Goal: Task Accomplishment & Management: Use online tool/utility

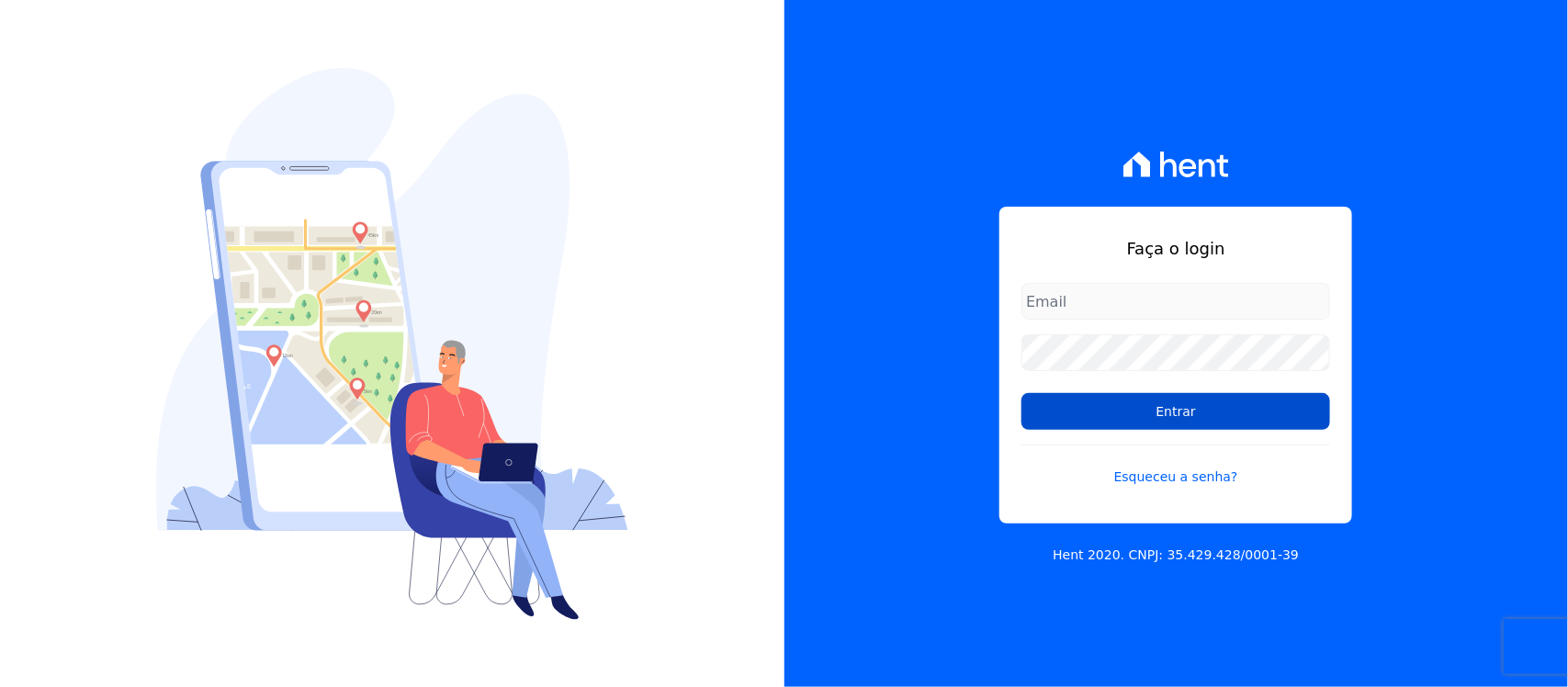
type input "[PERSON_NAME][EMAIL_ADDRESS][PERSON_NAME][DOMAIN_NAME]"
click at [1086, 410] on input "Entrar" at bounding box center [1176, 411] width 309 height 37
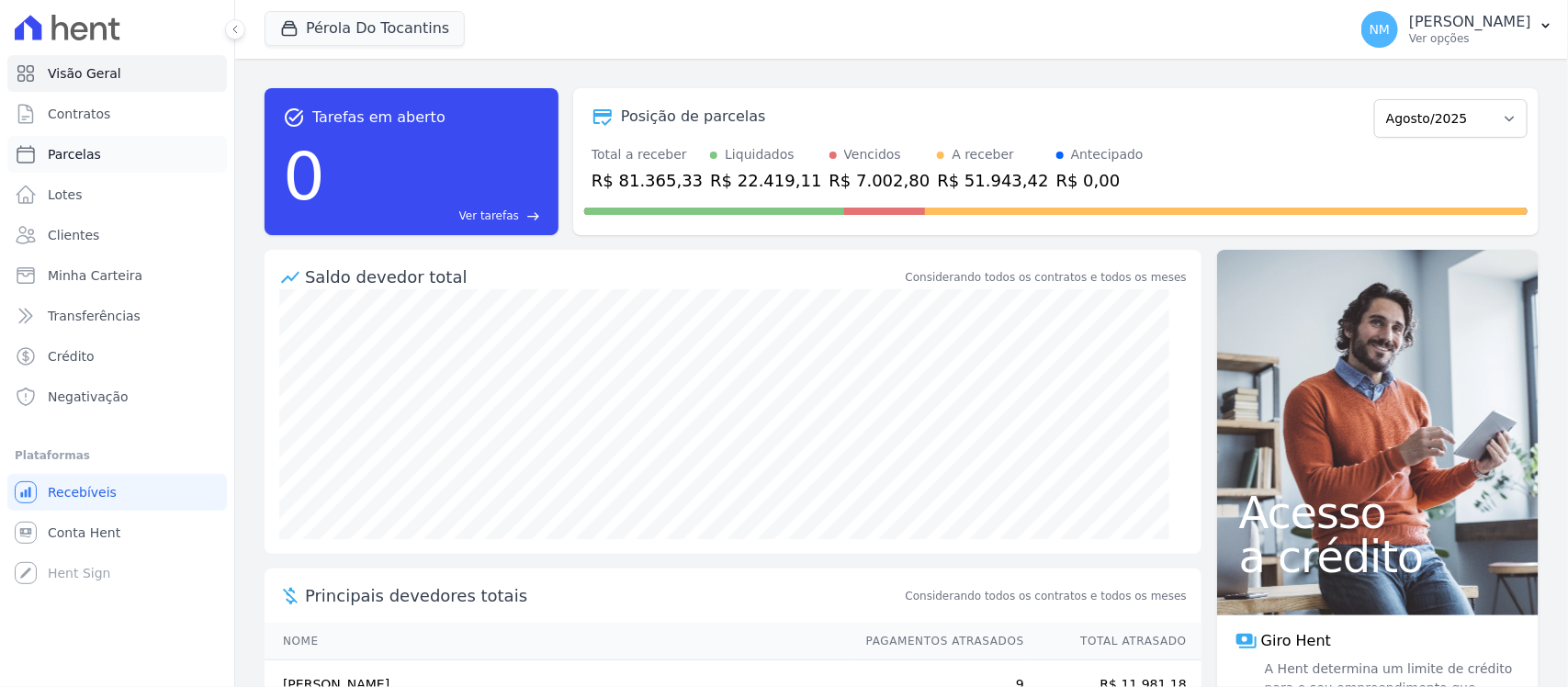
click at [83, 151] on span "Parcelas" at bounding box center [74, 154] width 53 height 19
select select
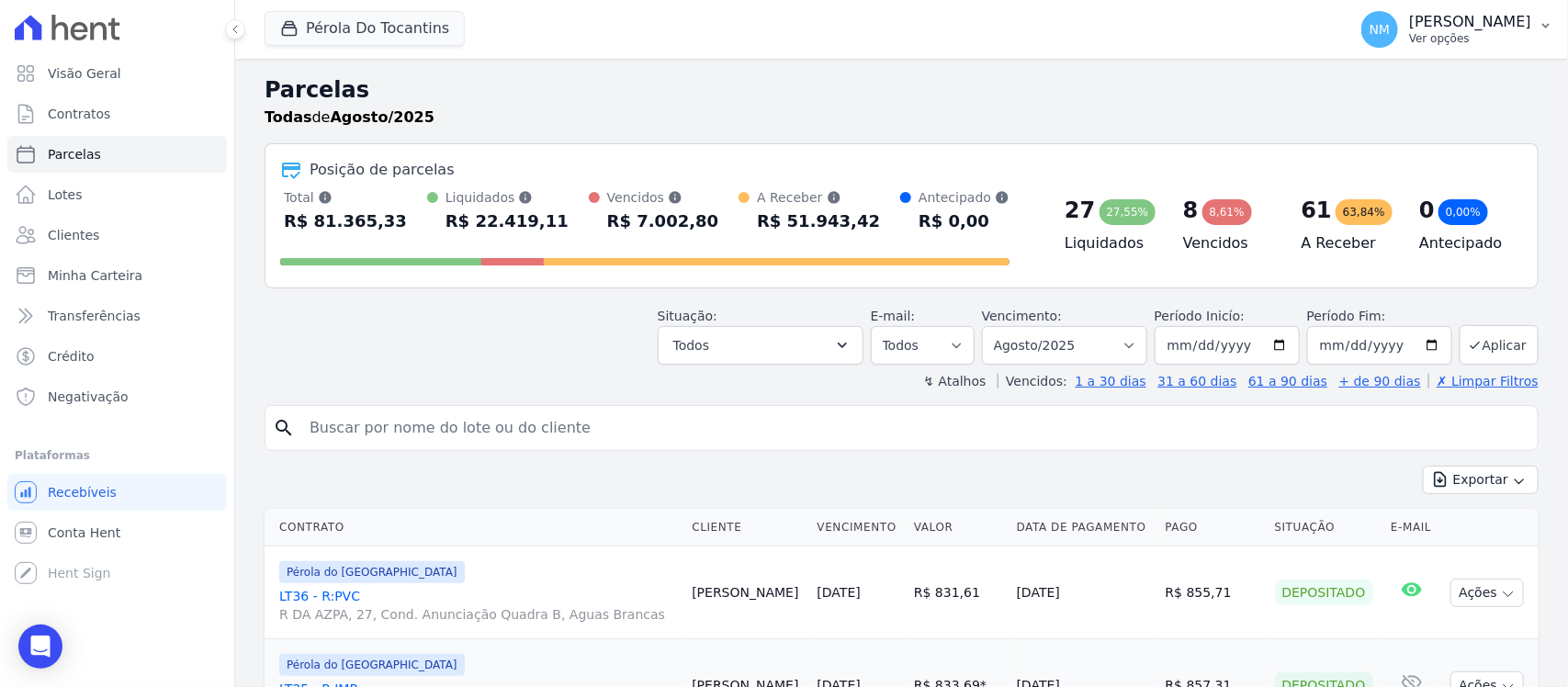
click at [1544, 33] on button "NM Nilda Moura Ver opções" at bounding box center [1458, 30] width 222 height 51
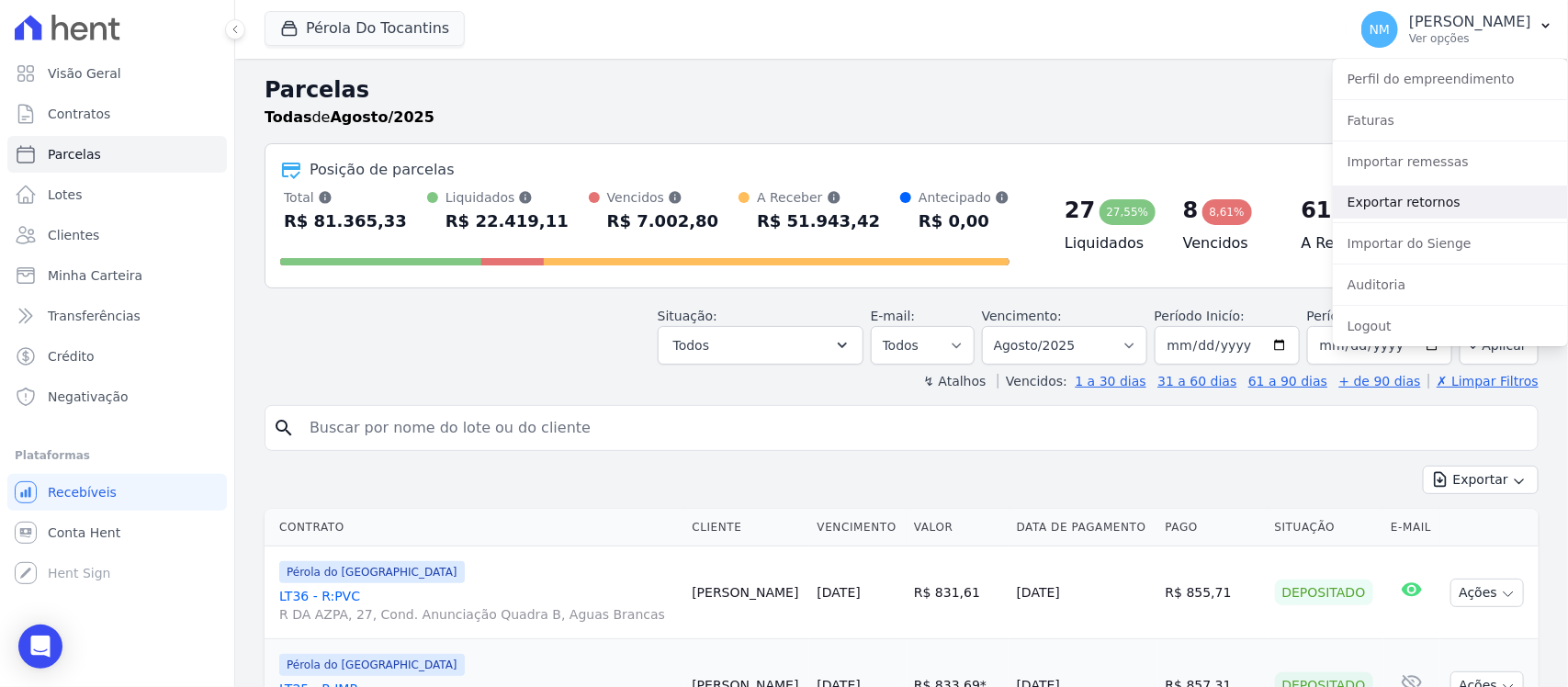
click at [1356, 195] on link "Exportar retornos" at bounding box center [1450, 201] width 235 height 33
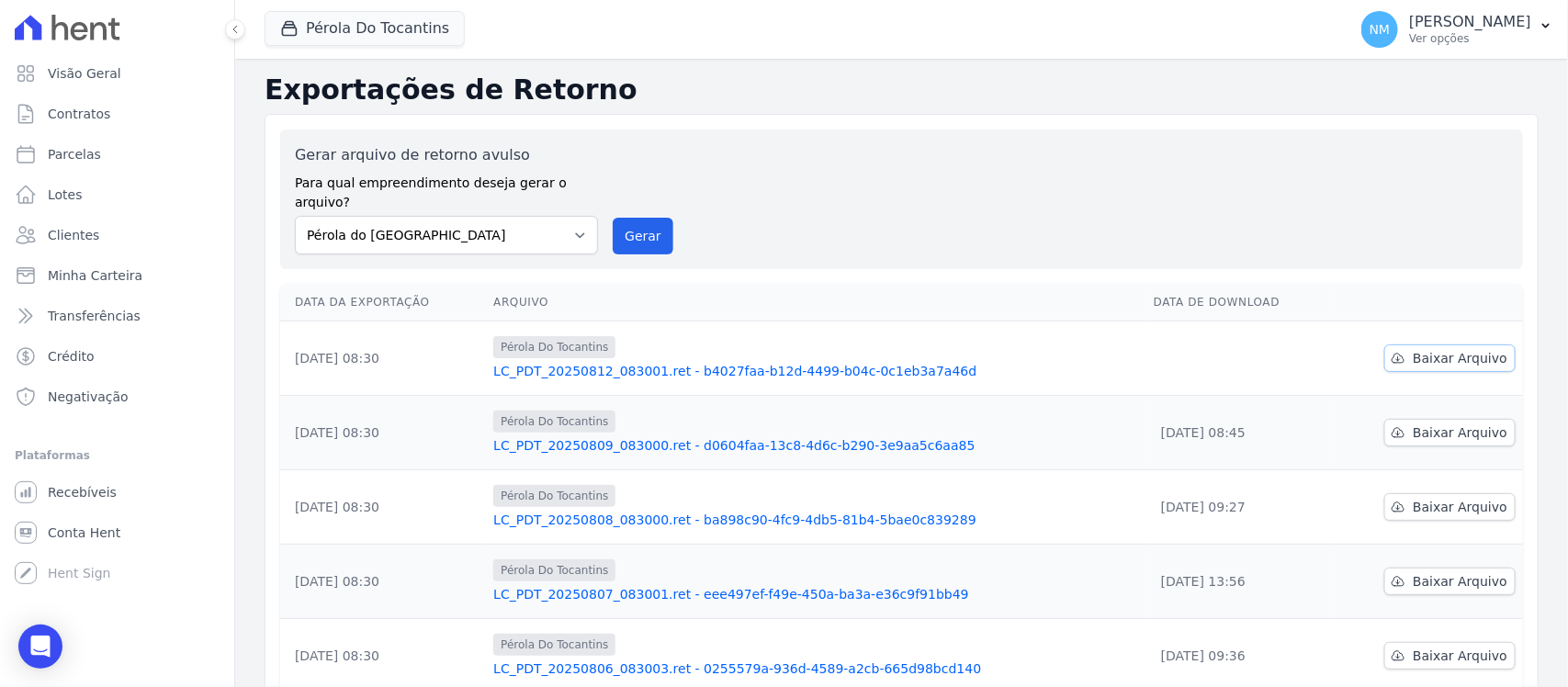
click at [1417, 349] on link "Baixar Arquivo" at bounding box center [1450, 358] width 132 height 28
click at [378, 20] on button "Pérola Do Tocantins" at bounding box center [365, 28] width 200 height 35
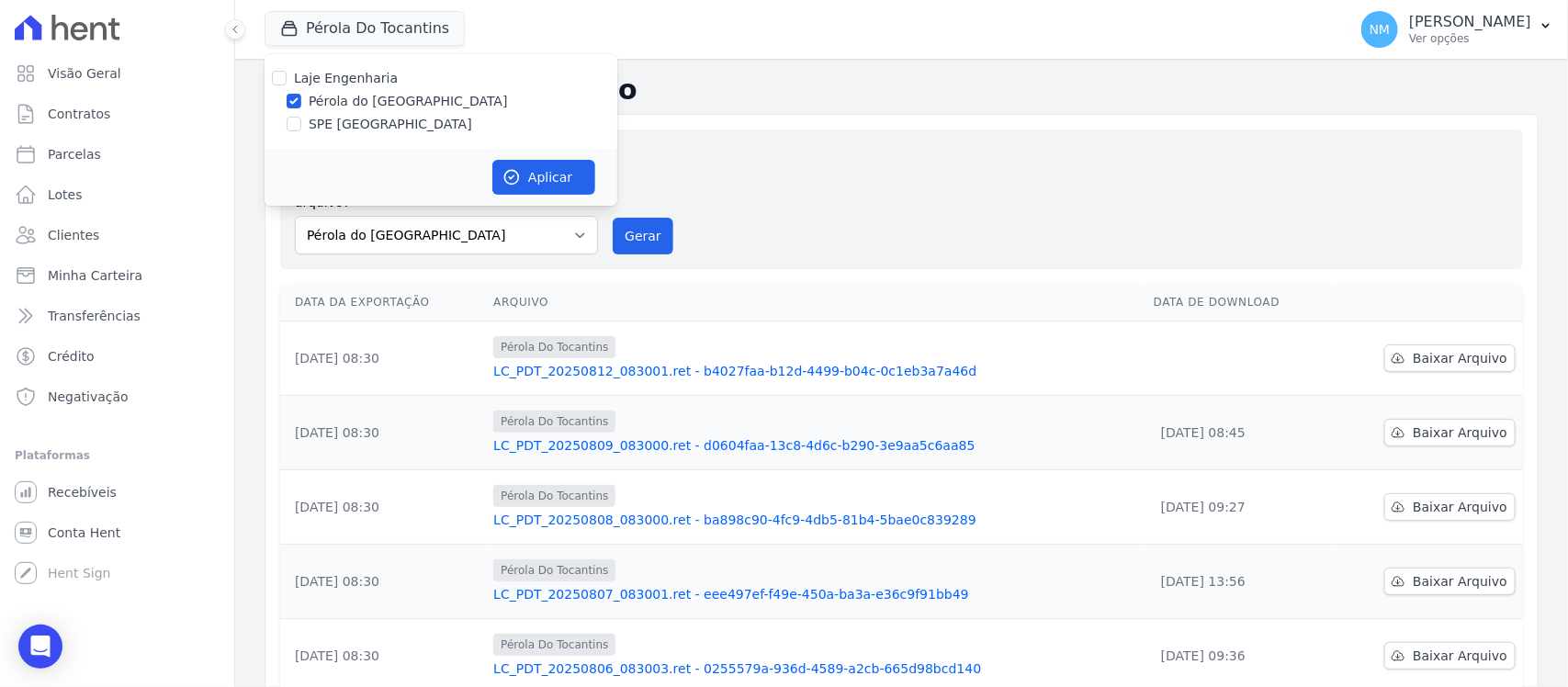
click at [340, 124] on label "SPE [GEOGRAPHIC_DATA]" at bounding box center [390, 124] width 163 height 19
click at [301, 124] on input "SPE [GEOGRAPHIC_DATA]" at bounding box center [293, 124] width 15 height 15
checkbox input "true"
click at [349, 103] on label "Pérola do [GEOGRAPHIC_DATA]" at bounding box center [408, 101] width 199 height 19
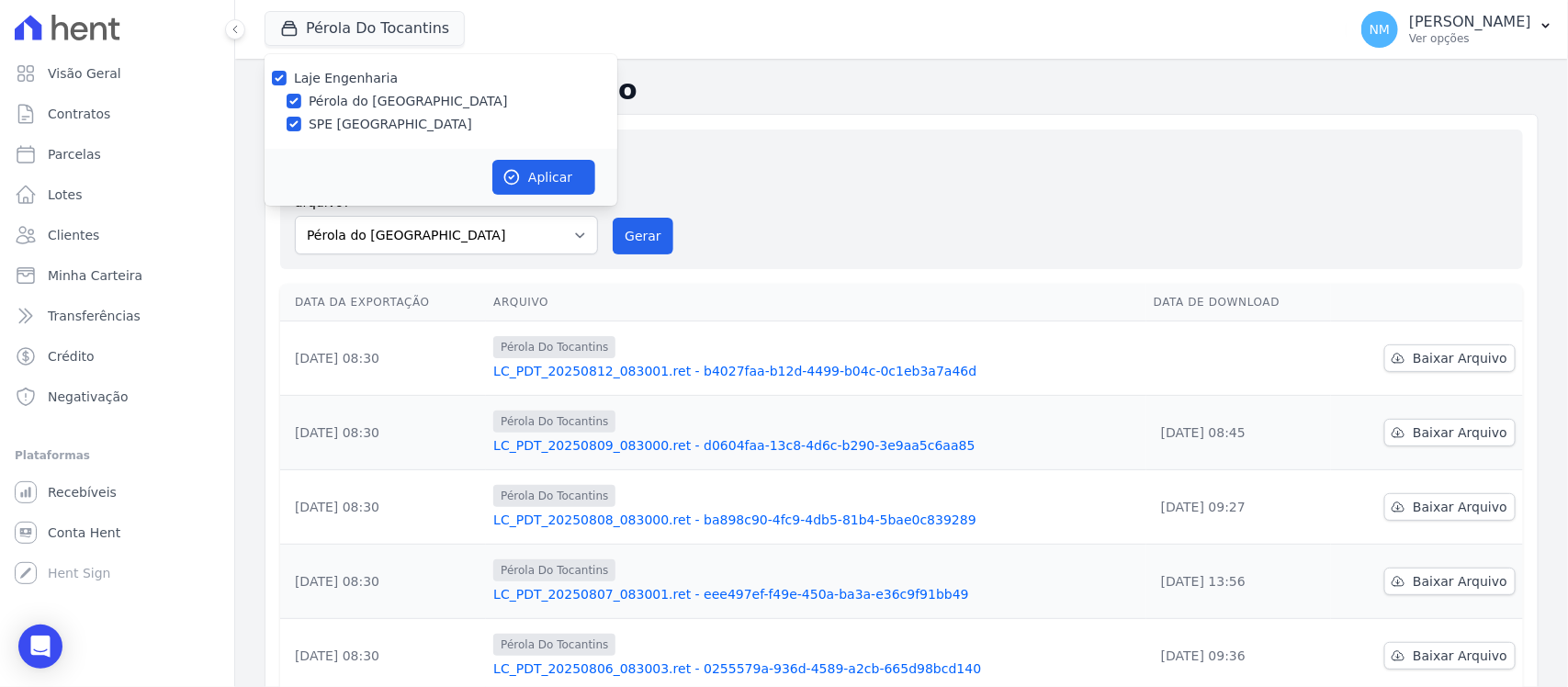
click at [301, 103] on input "Pérola do [GEOGRAPHIC_DATA]" at bounding box center [293, 101] width 15 height 15
checkbox input "false"
click at [524, 171] on button "Aplicar" at bounding box center [544, 176] width 103 height 35
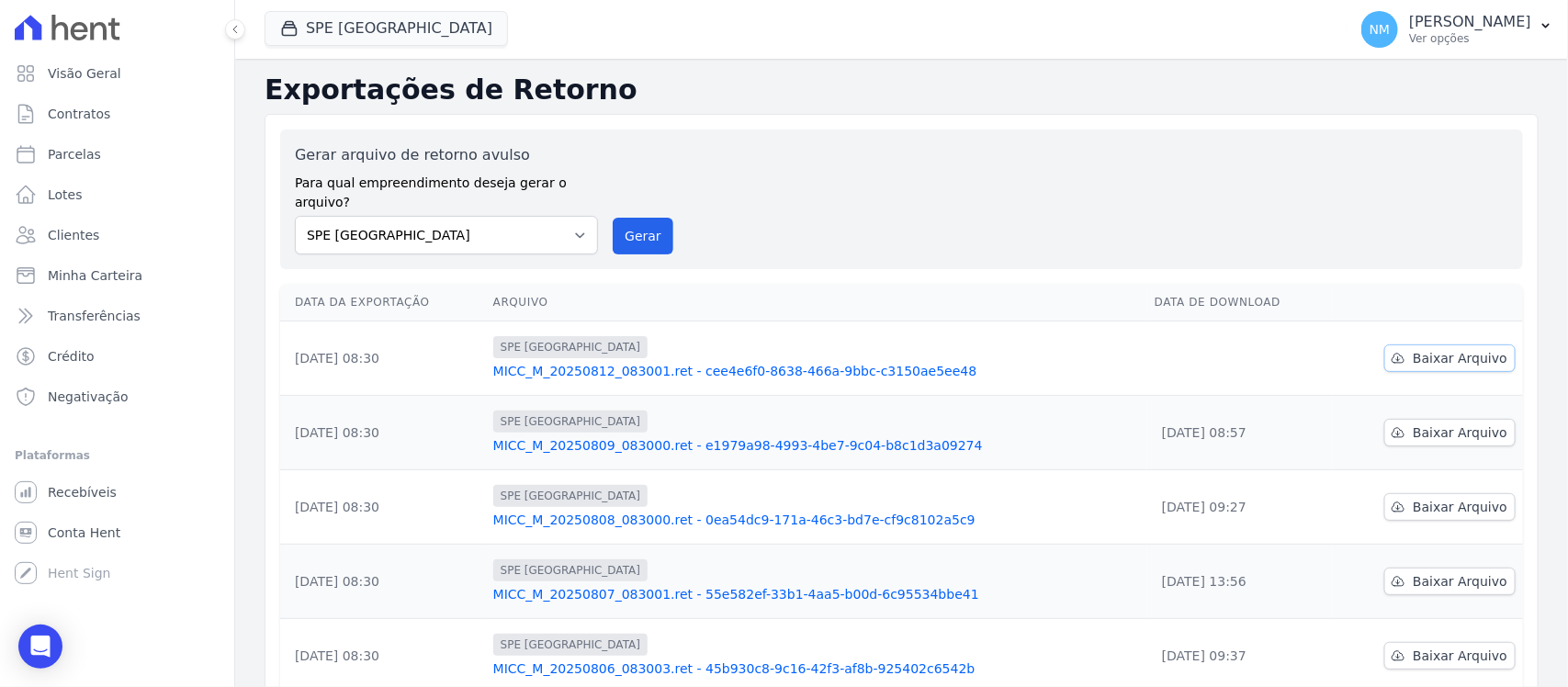
click at [1438, 348] on span "Baixar Arquivo" at bounding box center [1460, 357] width 95 height 19
drag, startPoint x: 32, startPoint y: 639, endPoint x: 55, endPoint y: 622, distance: 28.6
click at [32, 639] on icon "Open Intercom Messenger" at bounding box center [41, 646] width 19 height 22
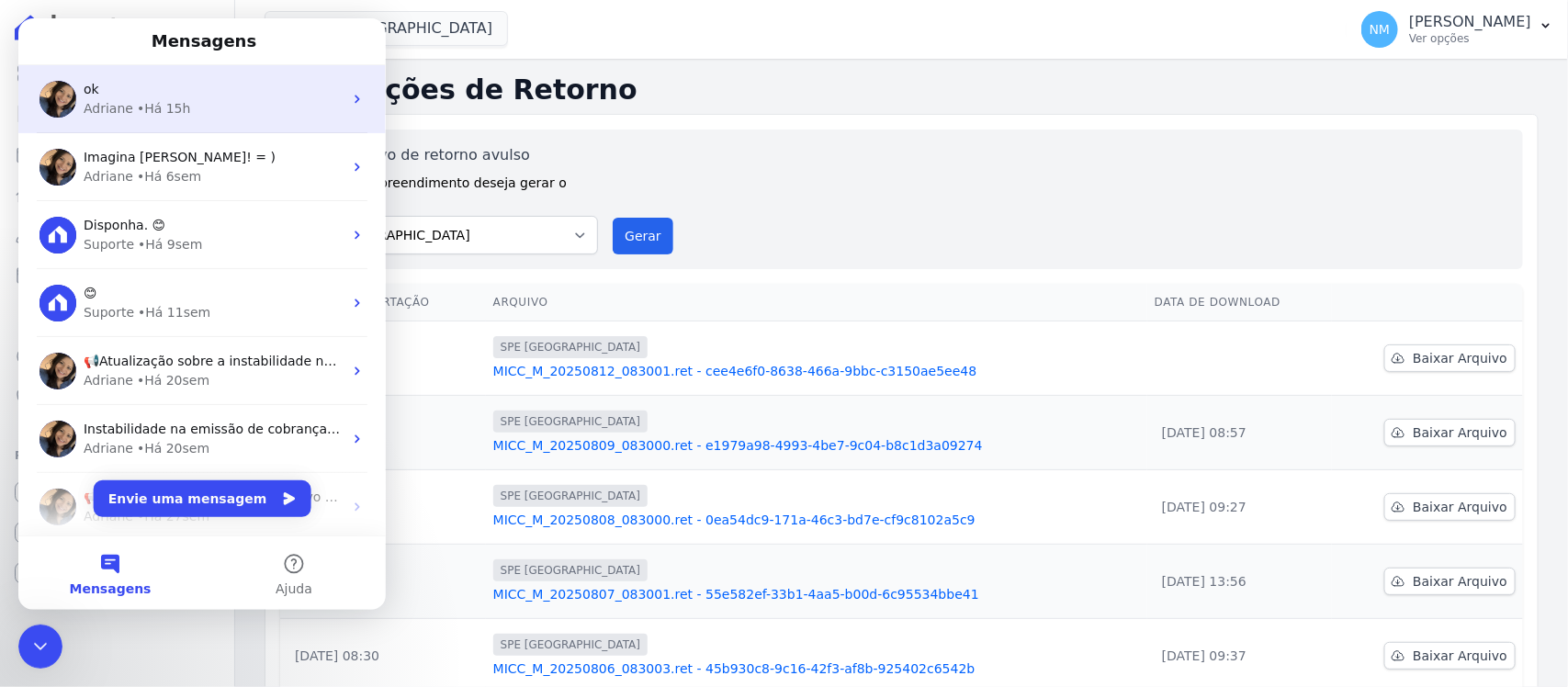
click at [171, 99] on div "• Há 15h" at bounding box center [163, 108] width 54 height 19
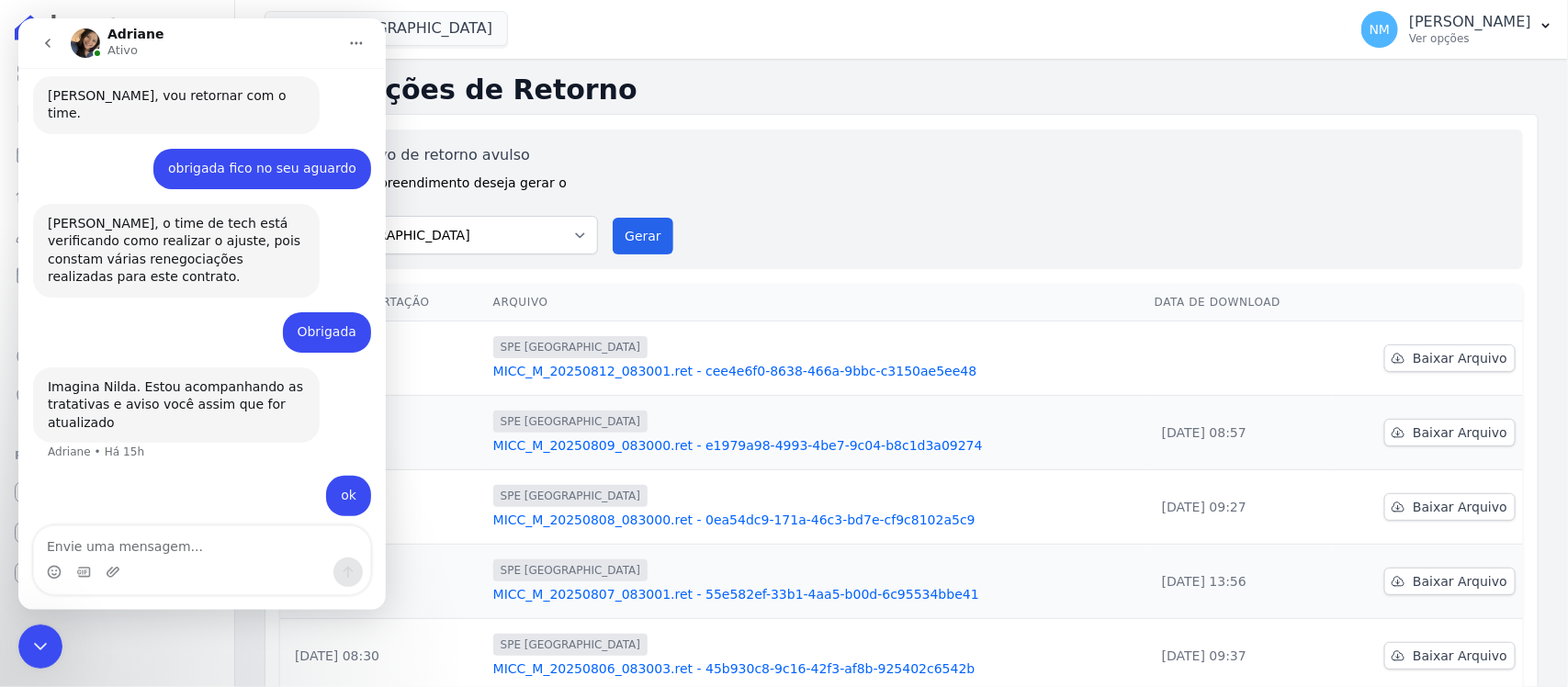
scroll to position [7003, 0]
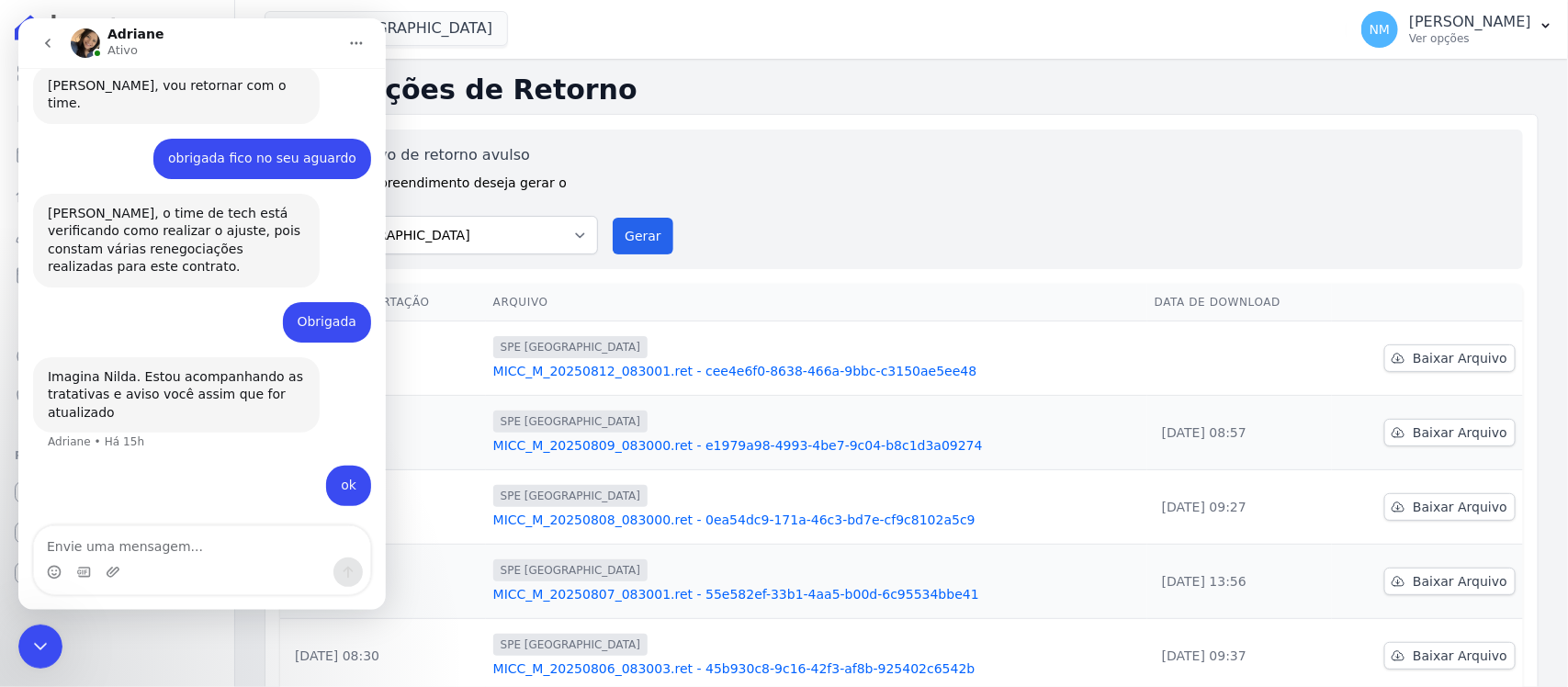
click at [37, 651] on icon "Encerramento do Messenger da Intercom" at bounding box center [41, 645] width 22 height 22
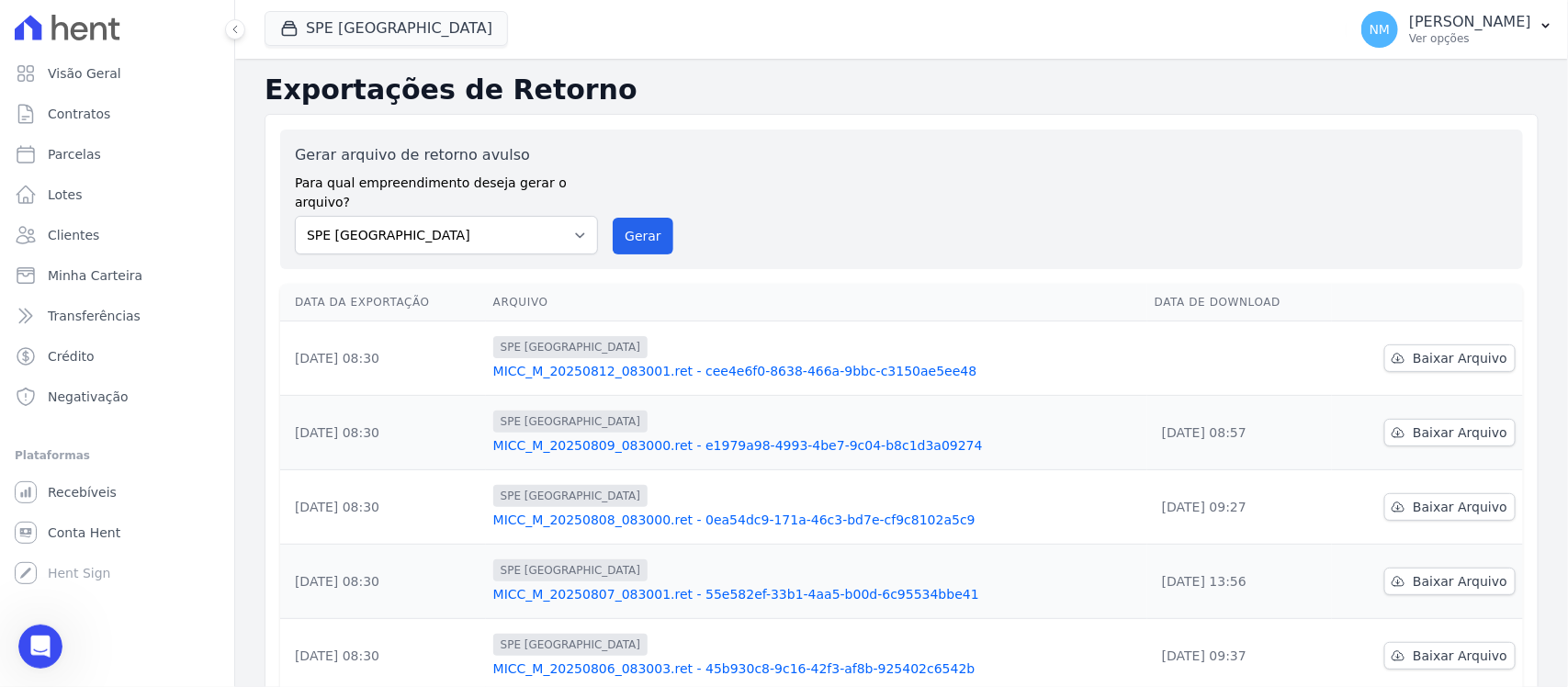
click at [52, 645] on icon "Abertura do Messenger da Intercom" at bounding box center [41, 645] width 31 height 31
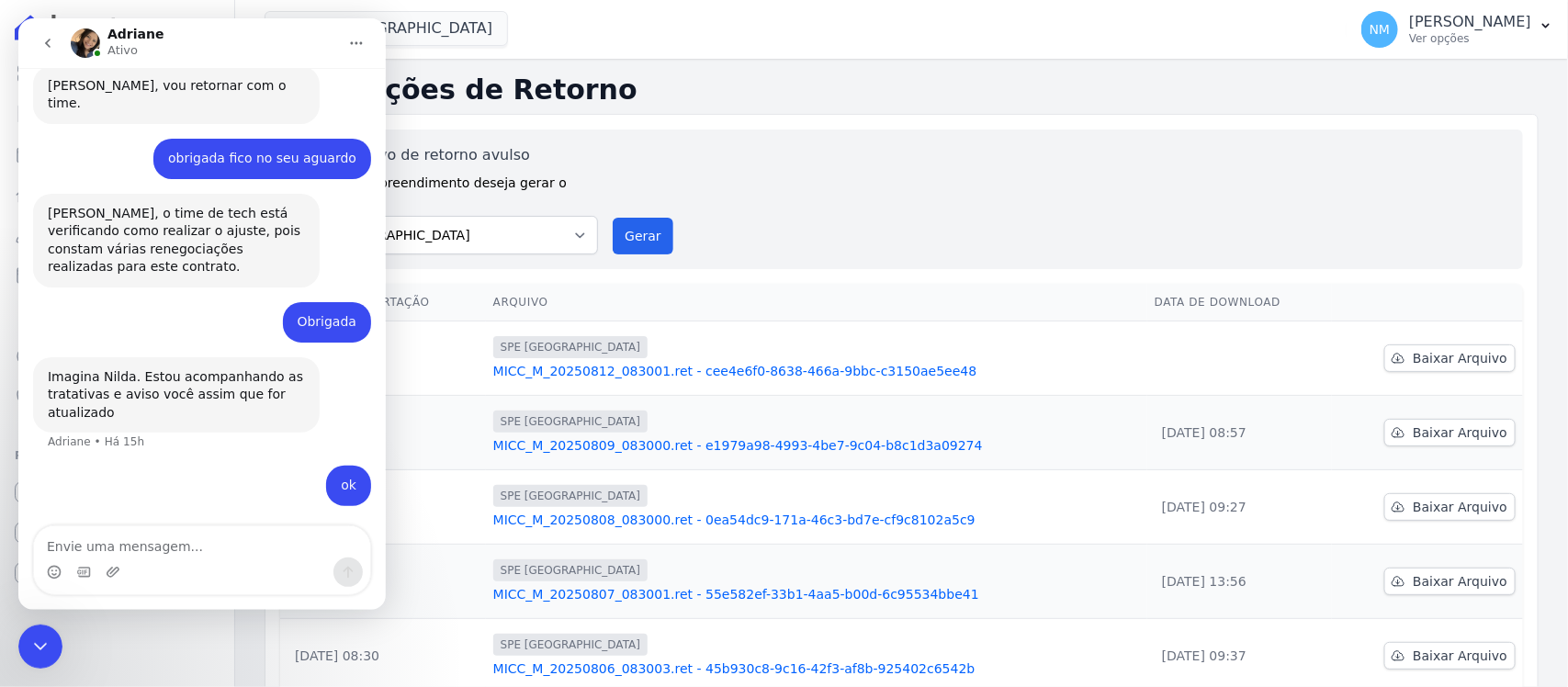
click at [117, 540] on textarea "Envie uma mensagem..." at bounding box center [201, 541] width 336 height 32
click at [44, 643] on icon "Encerramento do Messenger da Intercom" at bounding box center [40, 644] width 13 height 7
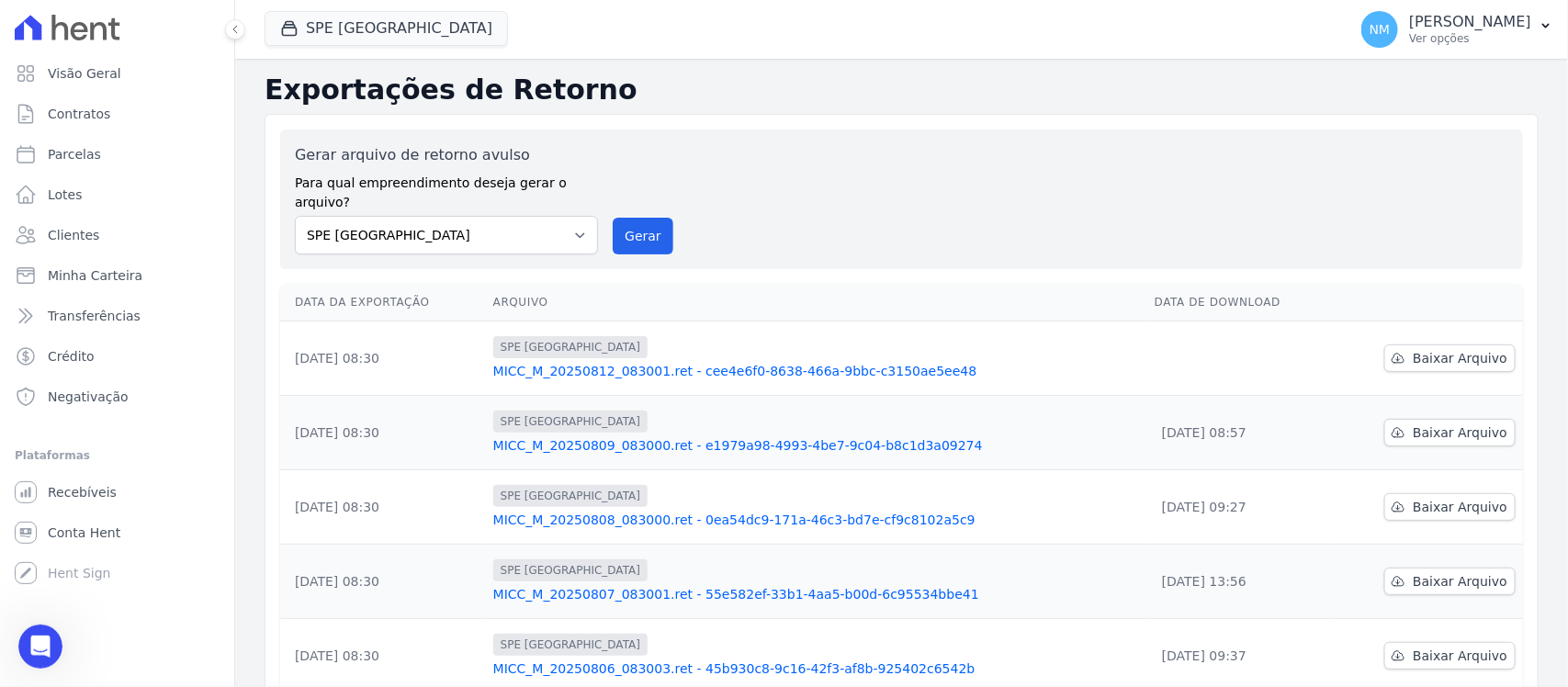
drag, startPoint x: 25, startPoint y: 634, endPoint x: 43, endPoint y: 628, distance: 19.0
click at [25, 634] on div "Abertura do Messenger da Intercom" at bounding box center [40, 644] width 60 height 60
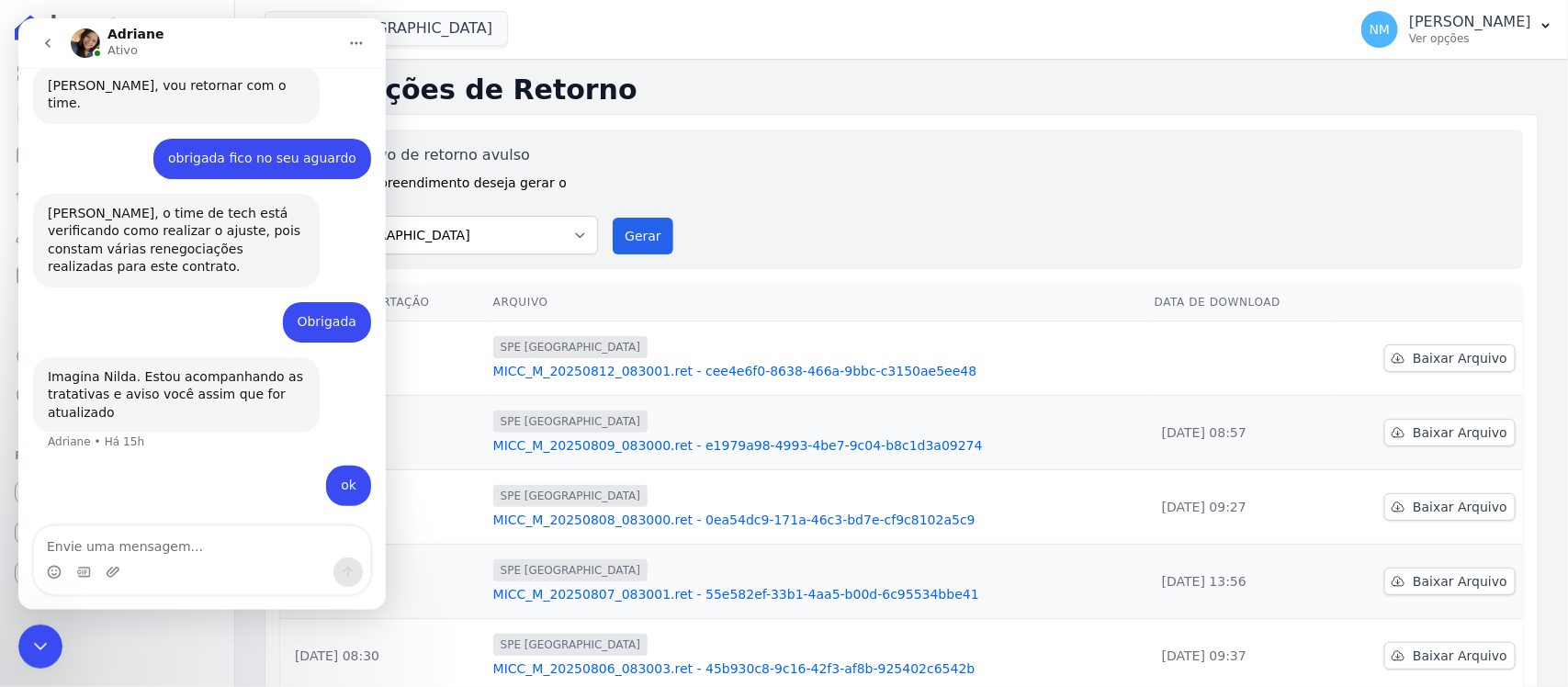
click at [126, 535] on textarea "Envie uma mensagem..." at bounding box center [201, 541] width 336 height 32
type textarea "Bom Dia"
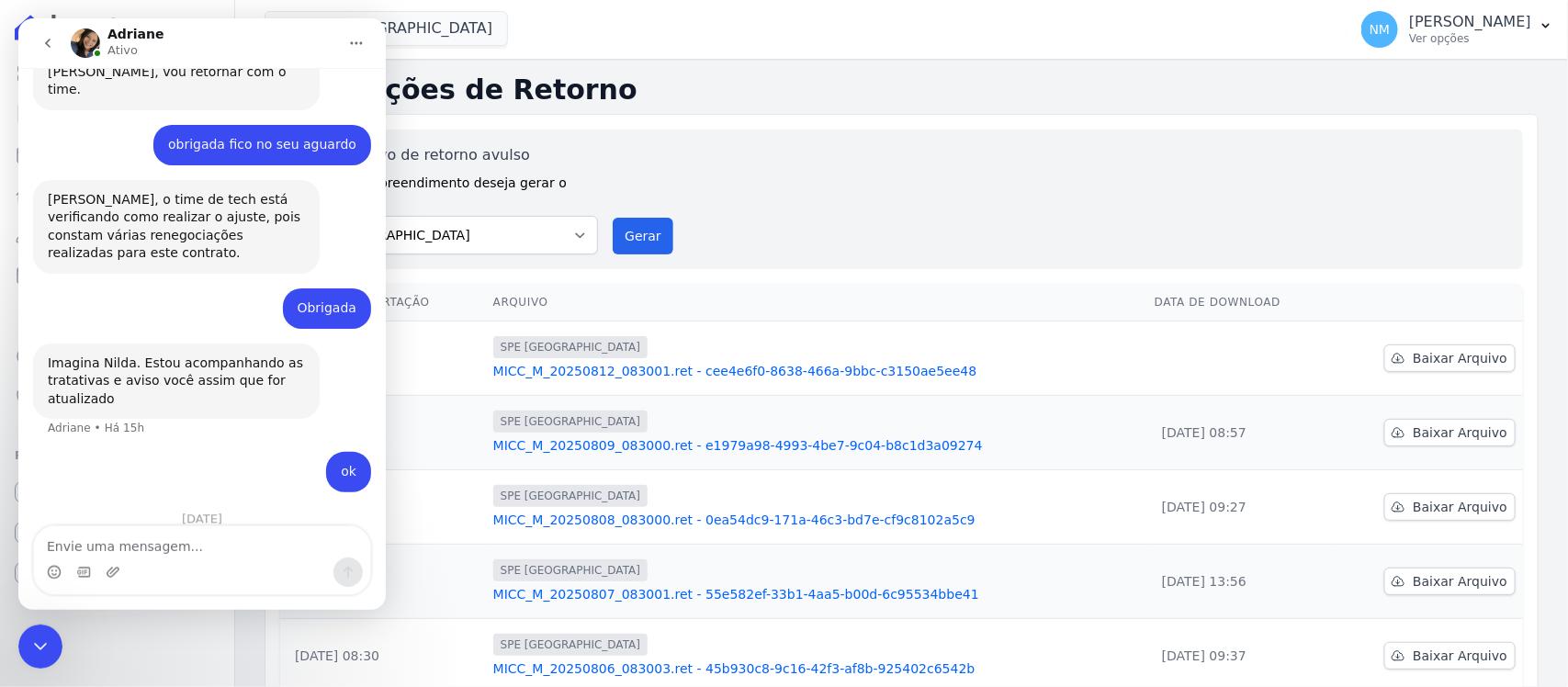
scroll to position [7083, 0]
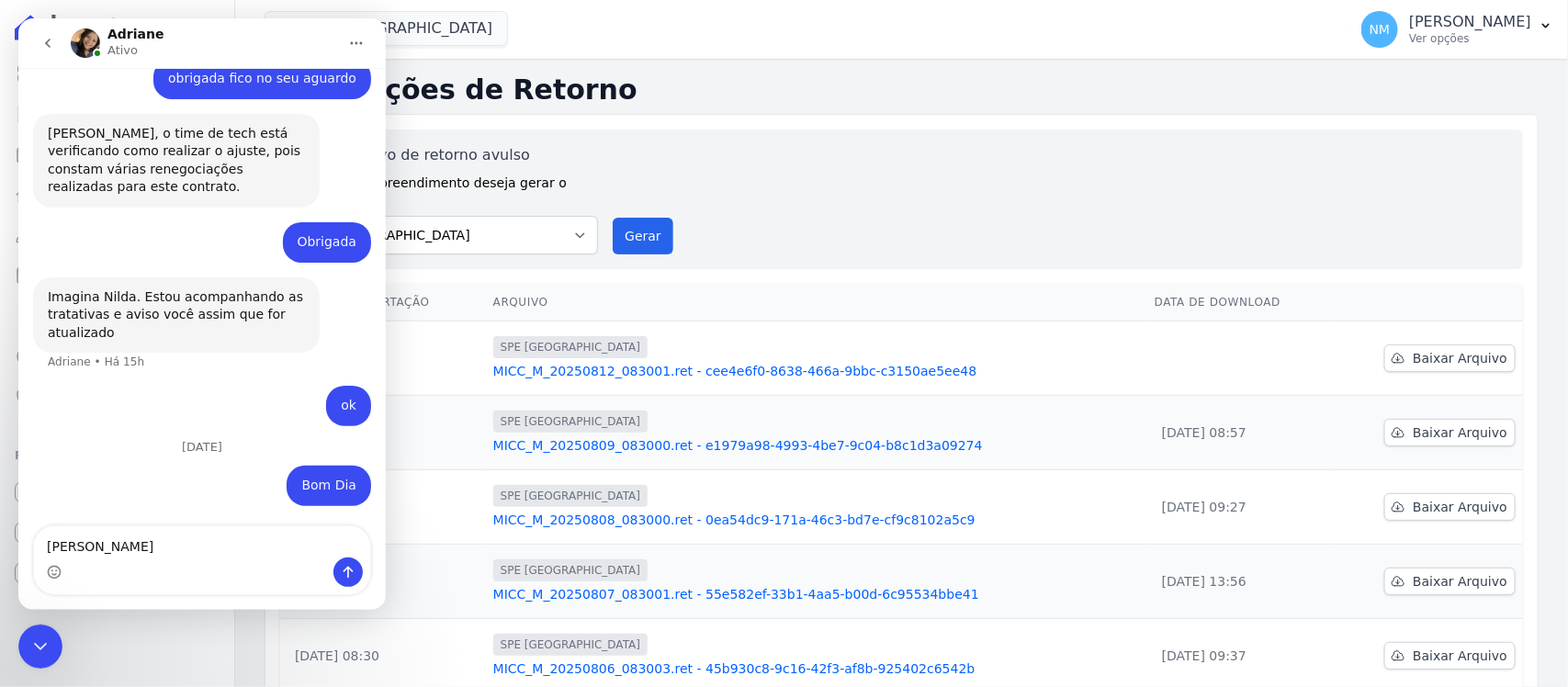
type textarea "Adriane"
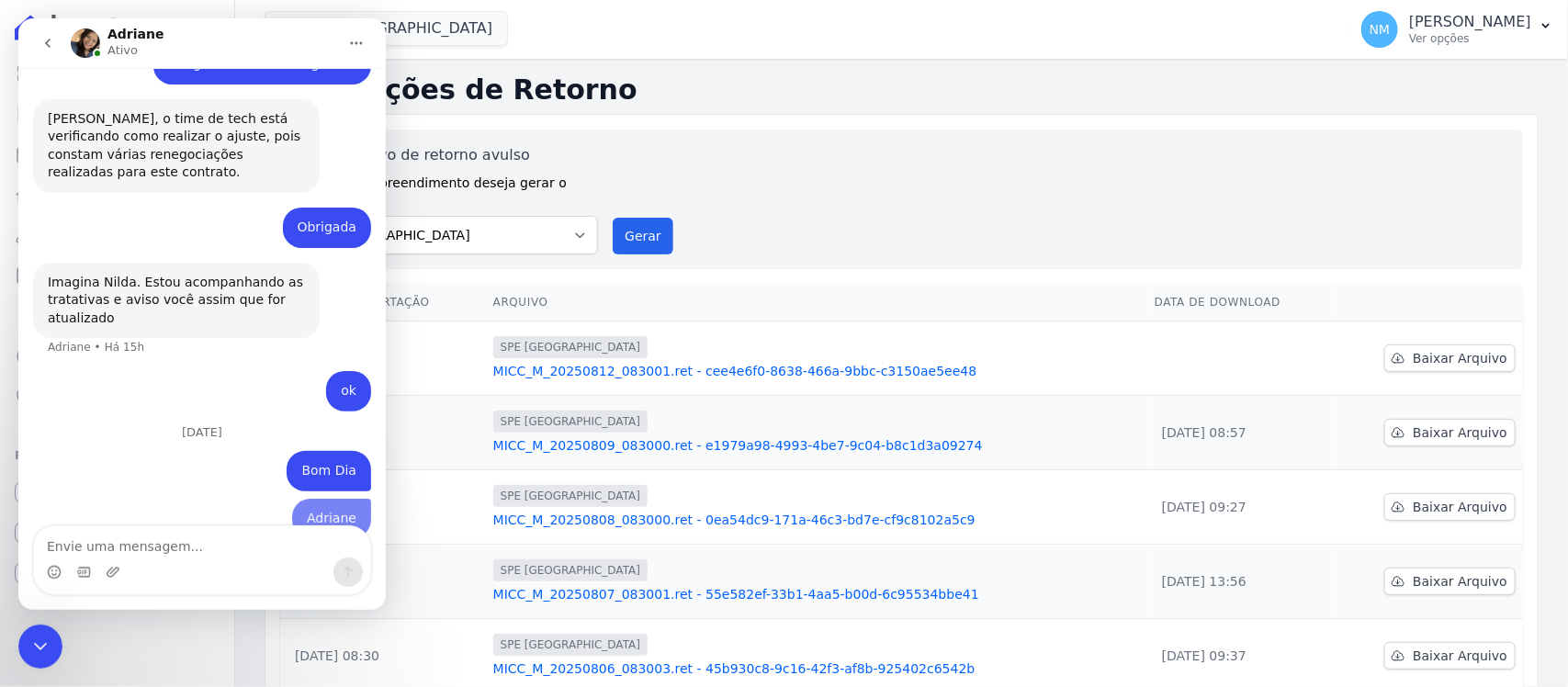
scroll to position [7124, 0]
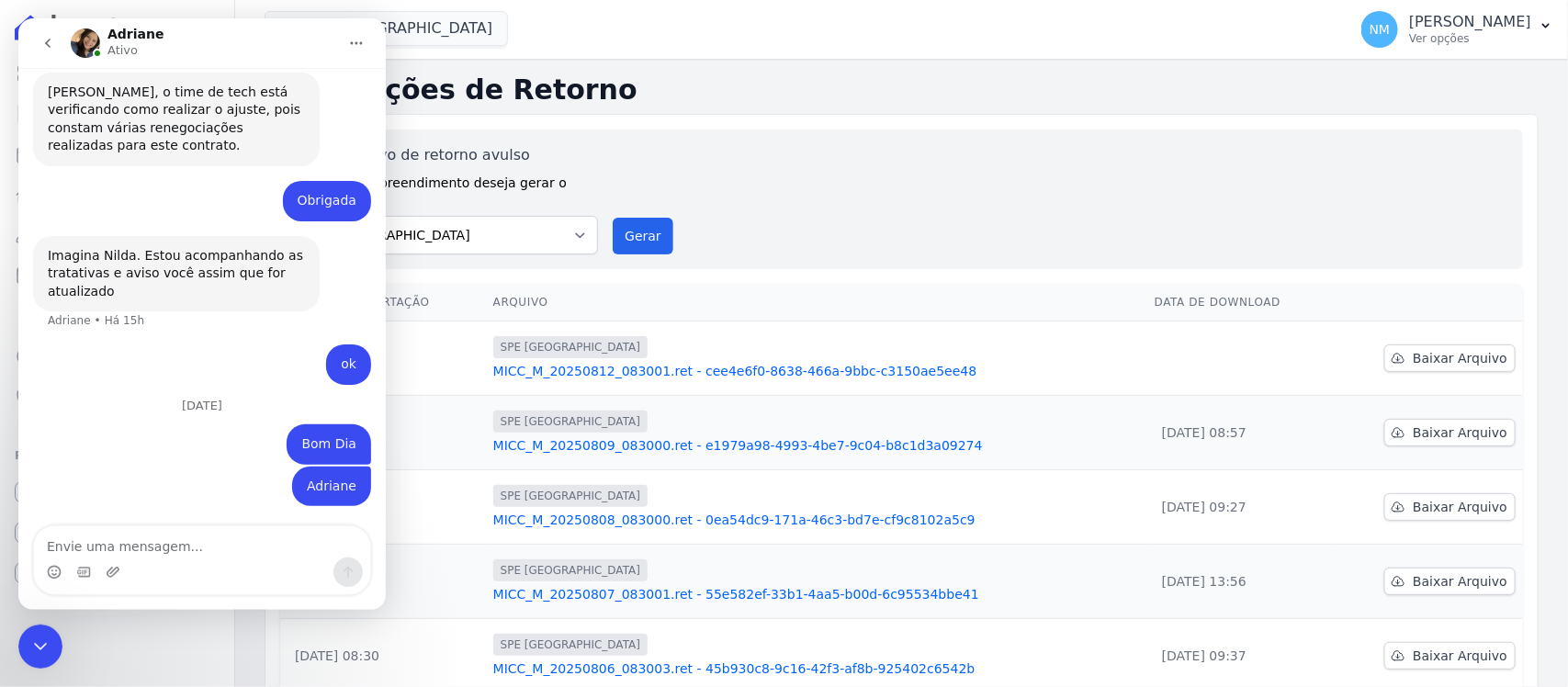
type textarea "A"
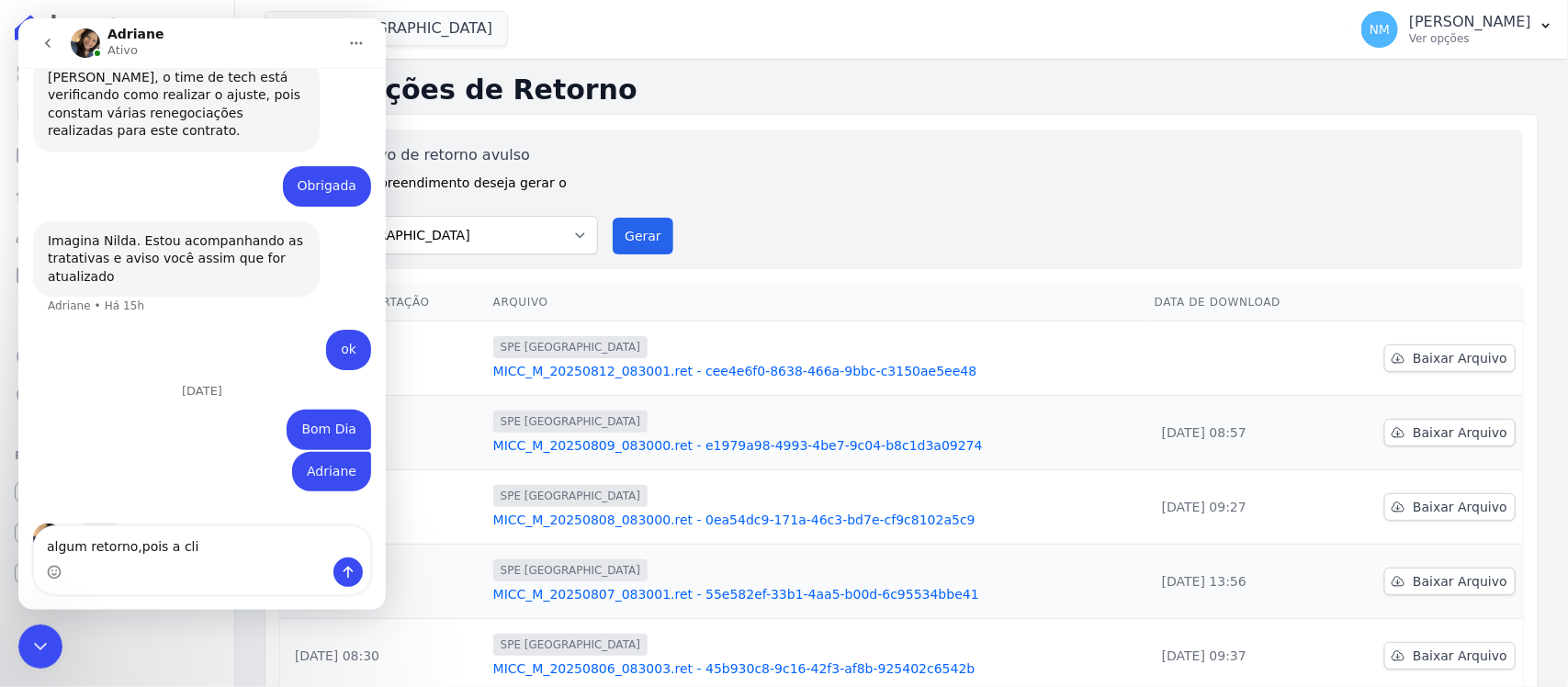
scroll to position [7195, 0]
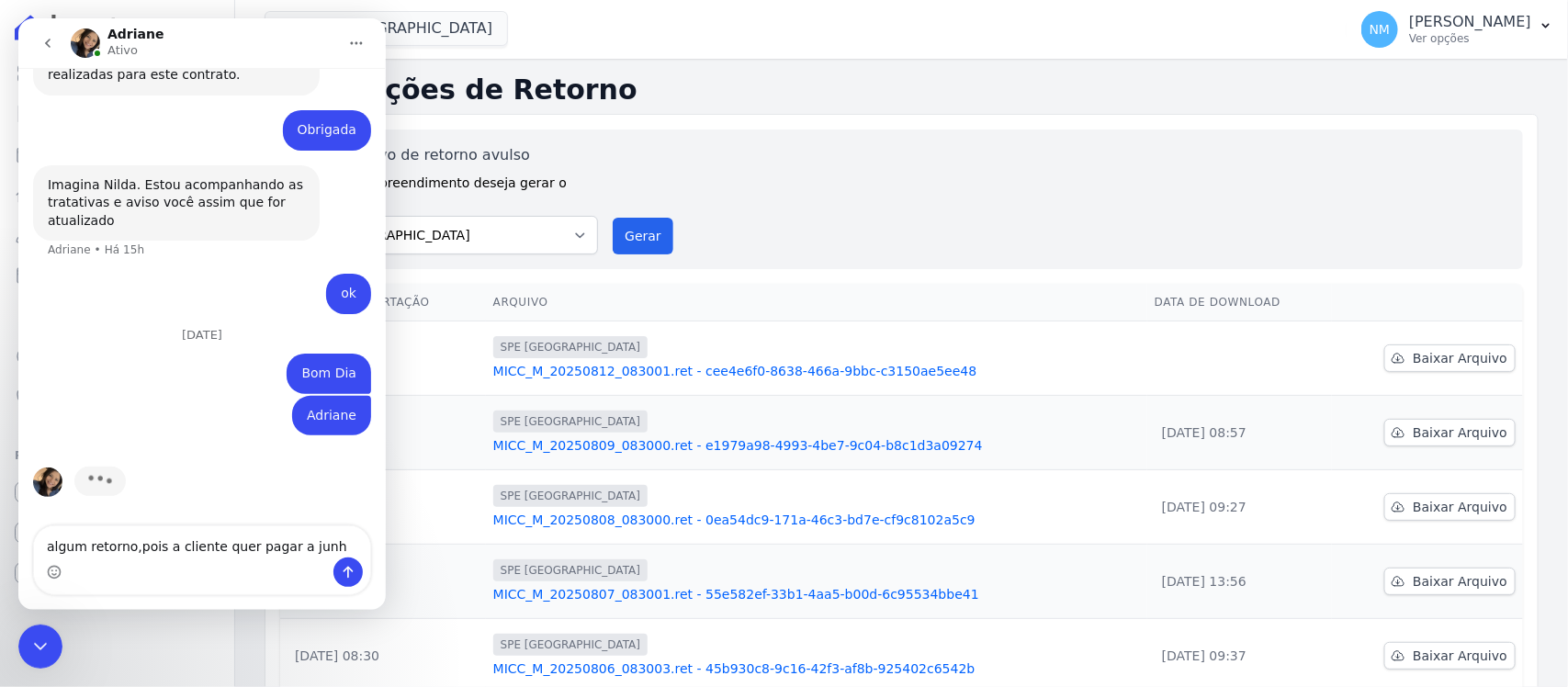
type textarea "algum retorno,pois a cliente quer pagar a junho"
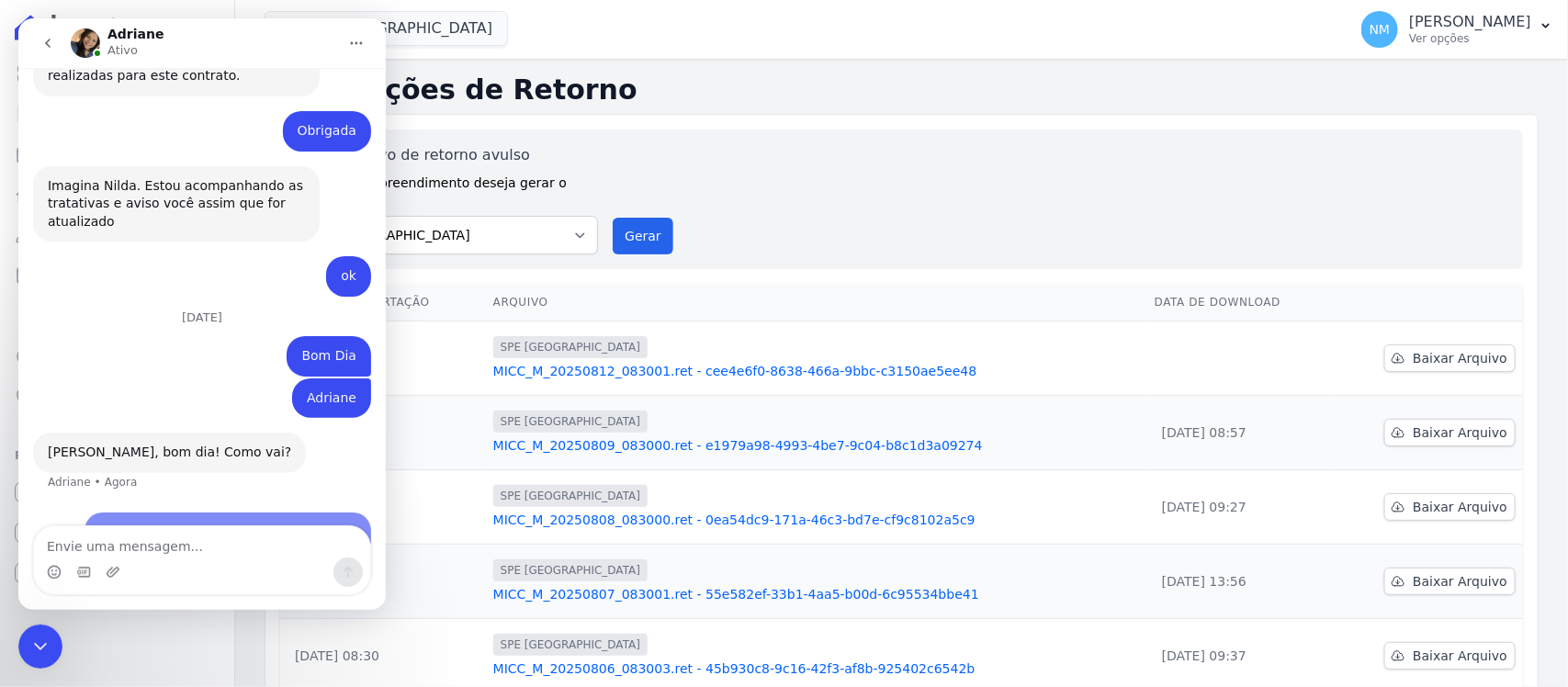
scroll to position [7251, 0]
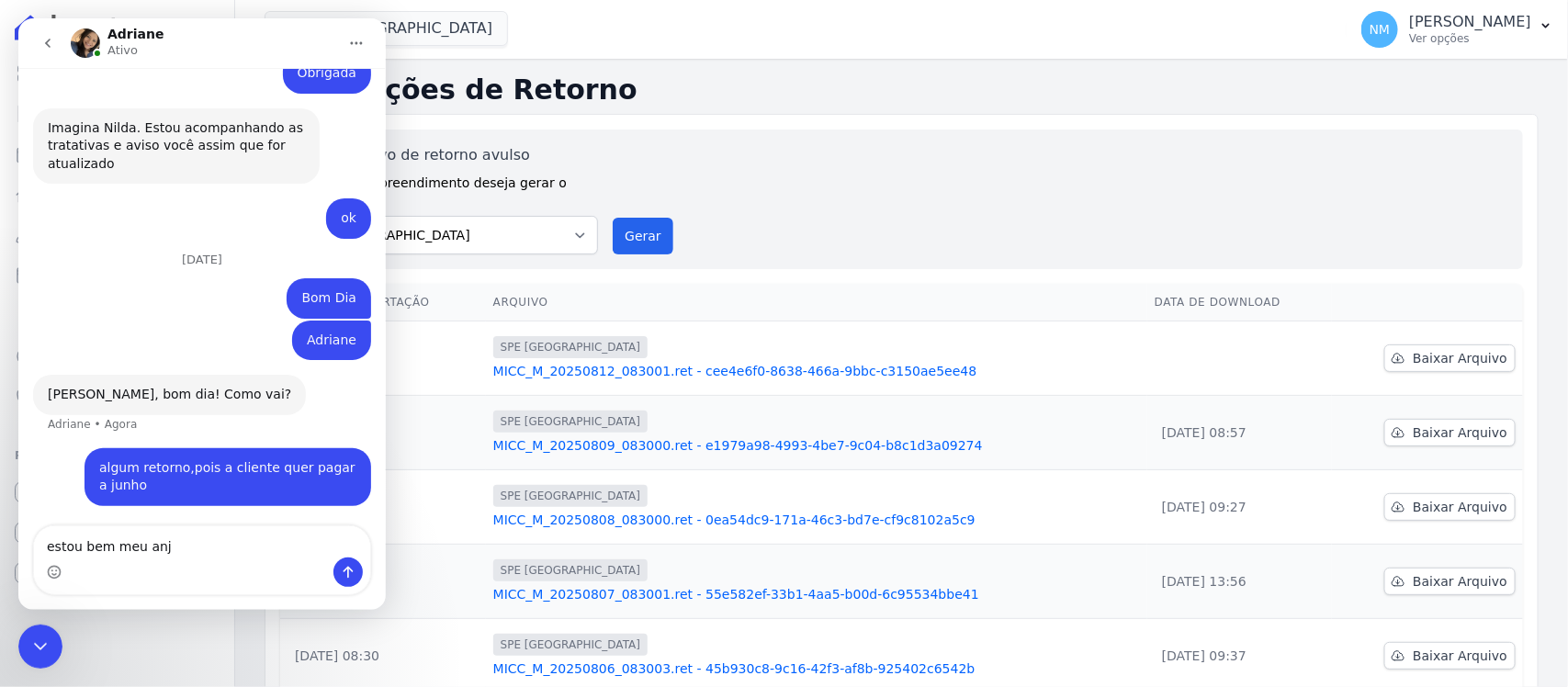
type textarea "estou bem meu anjo"
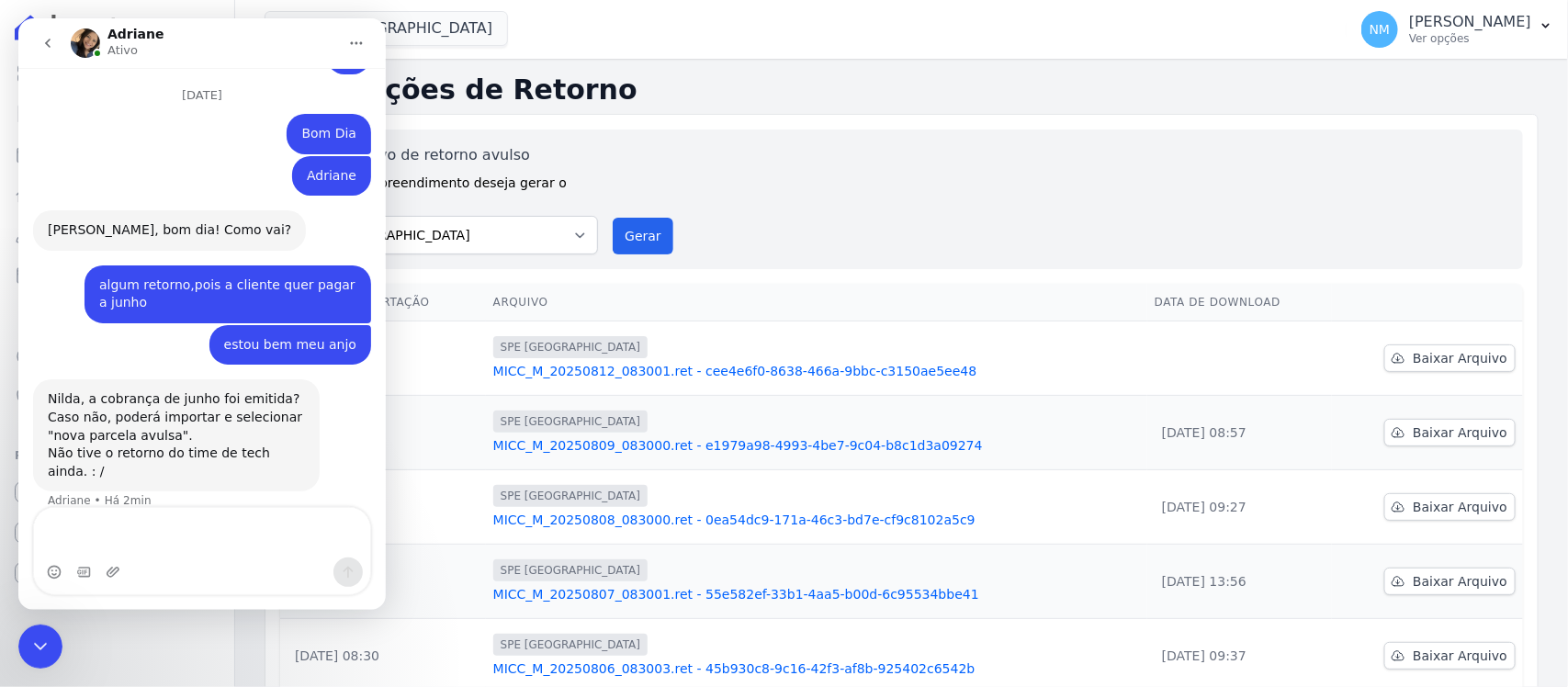
scroll to position [7420, 0]
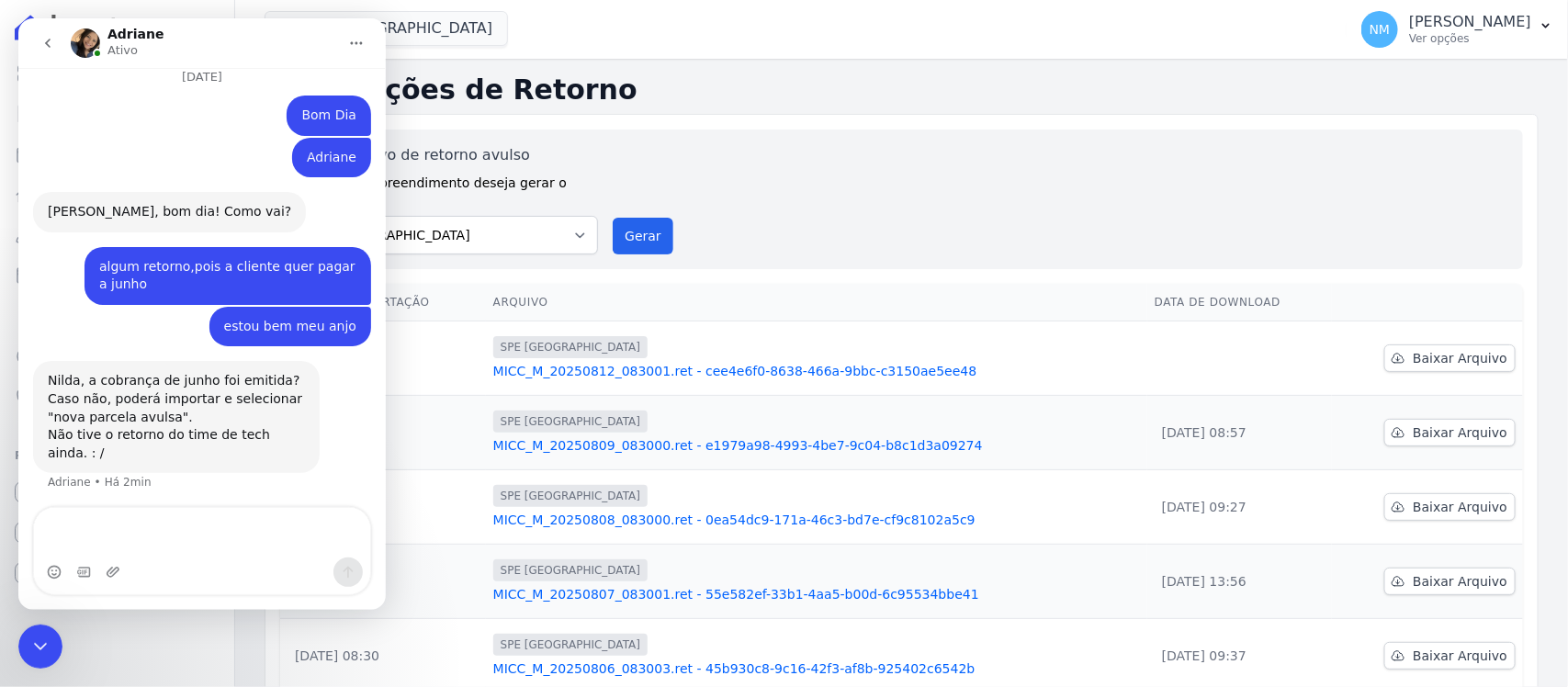
click at [127, 532] on textarea "Envie uma mensagem..." at bounding box center [201, 533] width 336 height 49
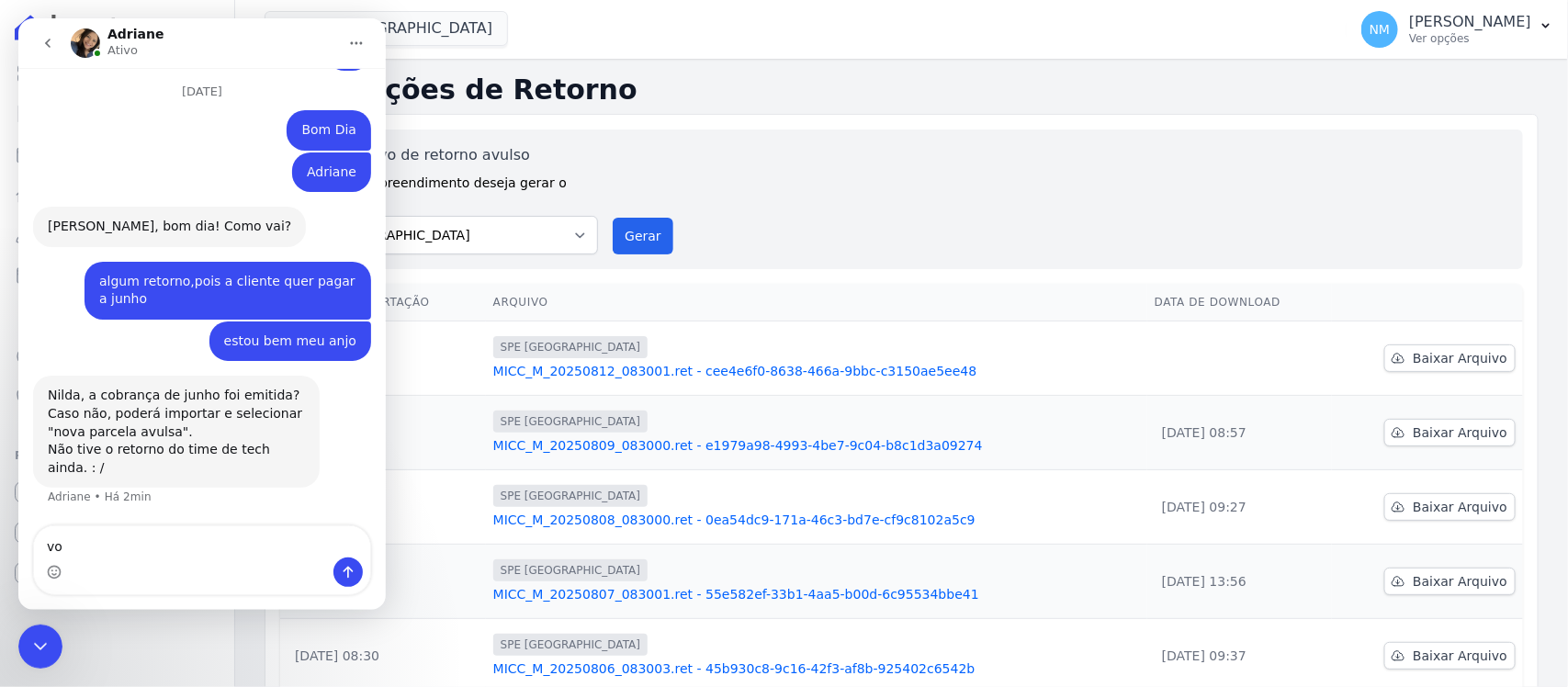
type textarea "v"
type textarea "sim foi emitida"
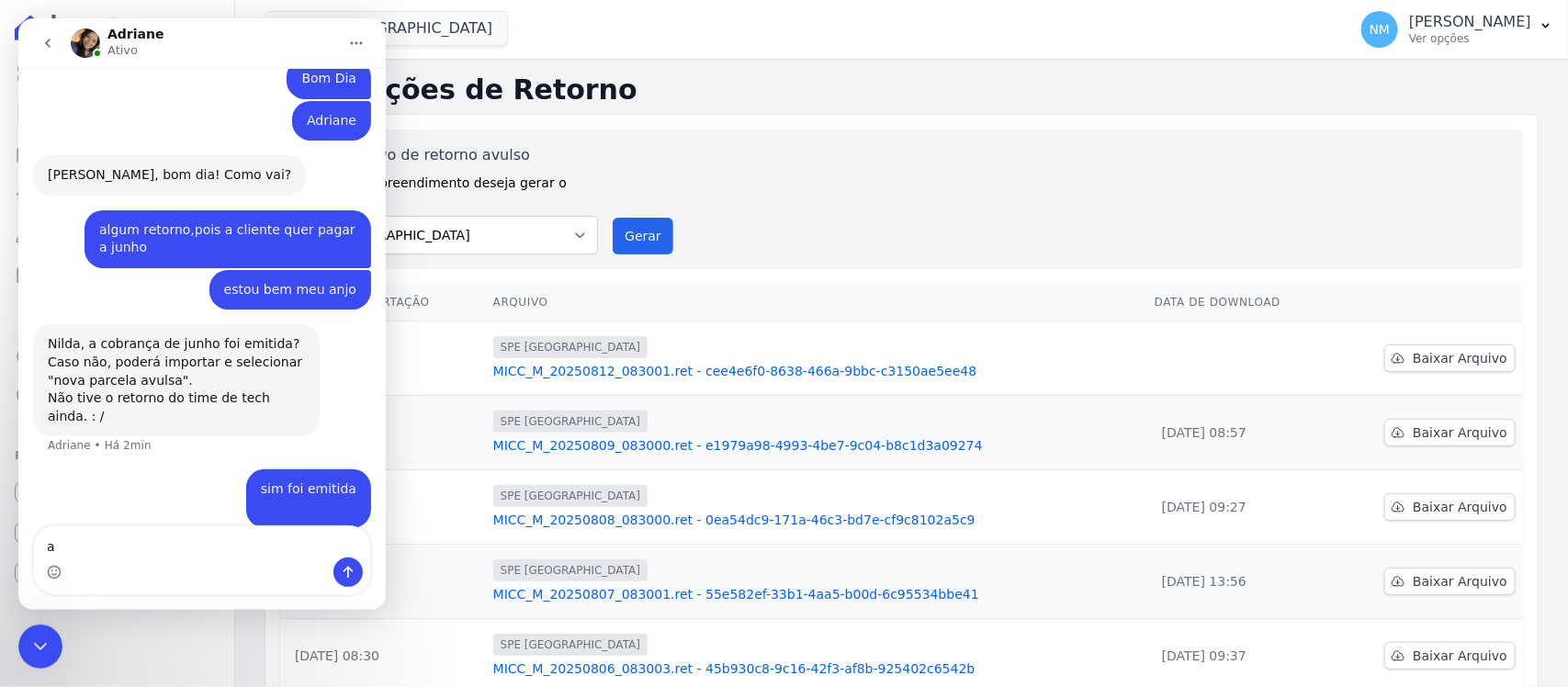
scroll to position [7475, 0]
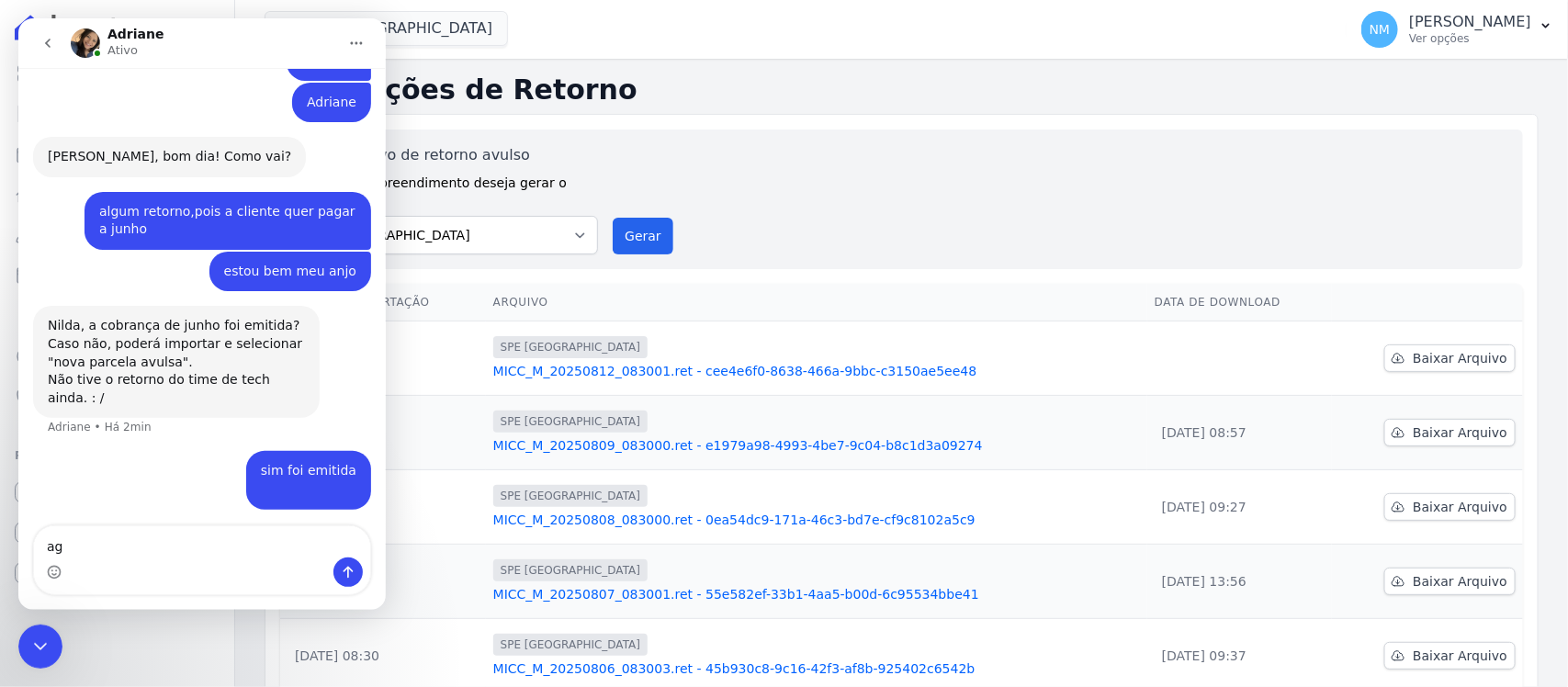
type textarea "a"
type textarea "m"
type textarea "p"
type textarea "vou fazer uma parcela avulsa"
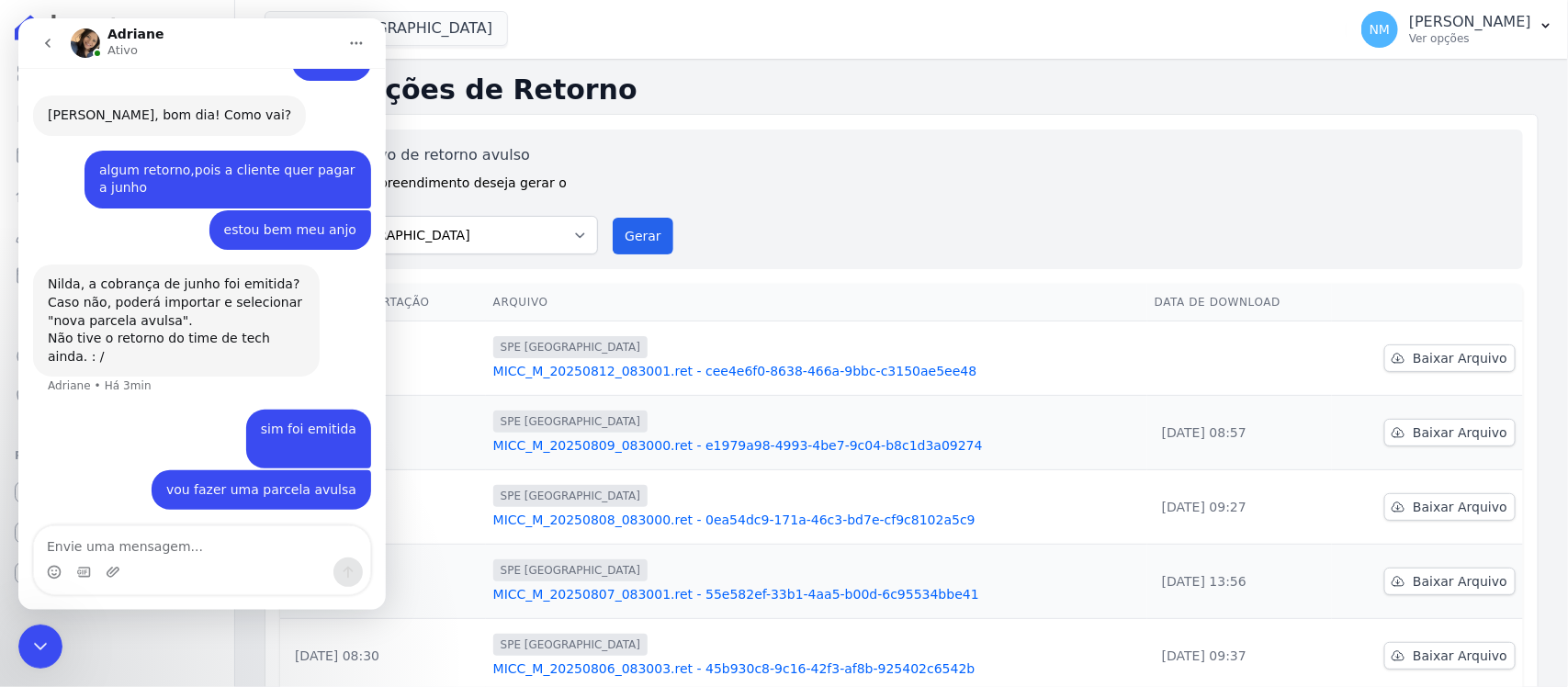
click at [52, 645] on div "Encerramento do Messenger da Intercom" at bounding box center [41, 645] width 45 height 45
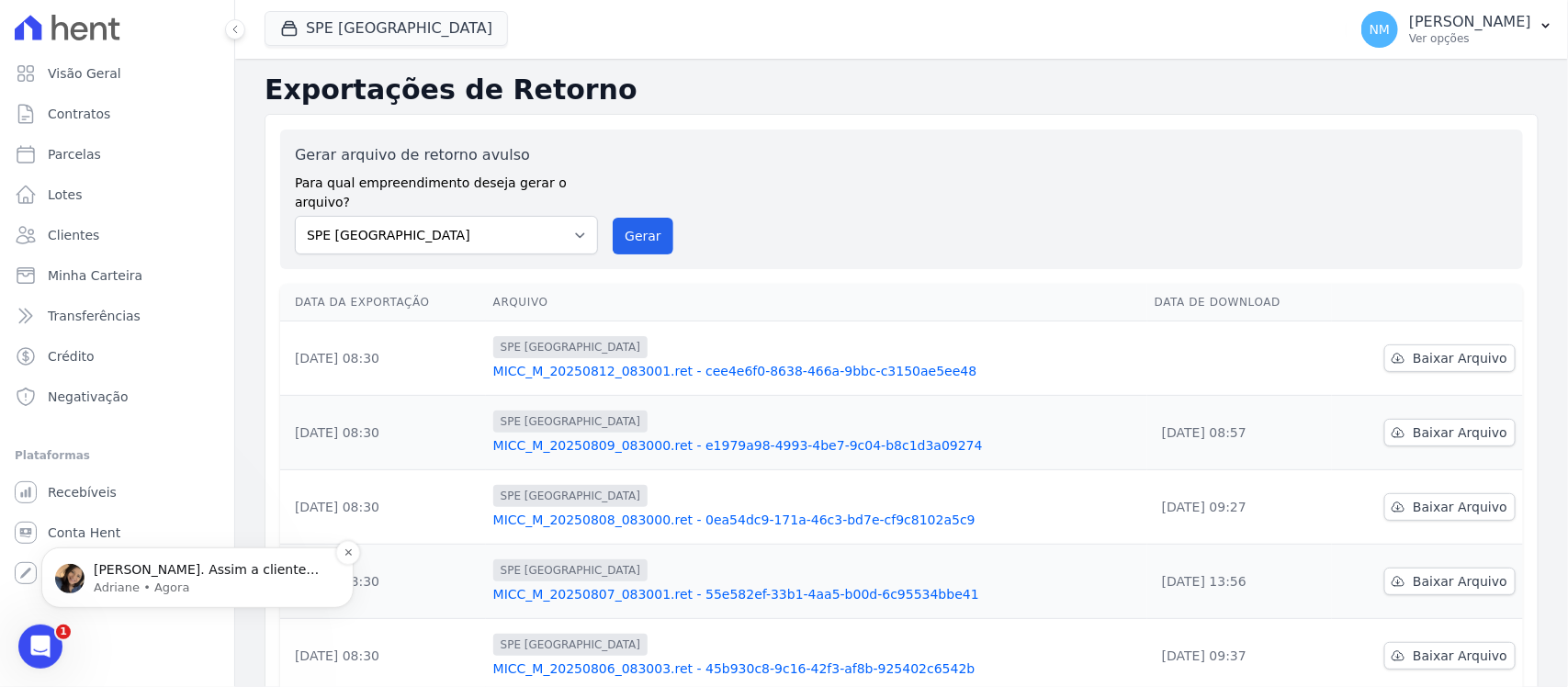
scroll to position [0, 0]
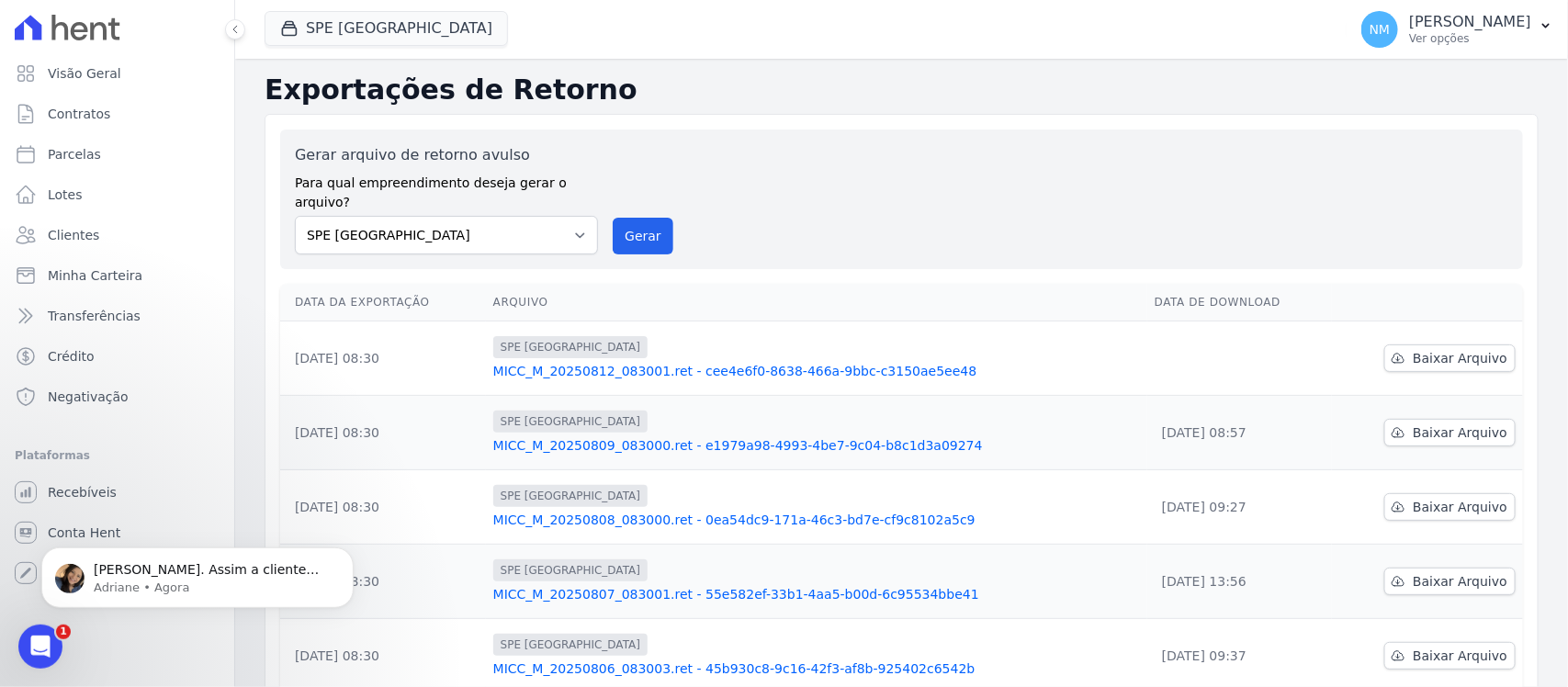
click at [35, 637] on icon "Abertura do Messenger da Intercom" at bounding box center [41, 645] width 31 height 31
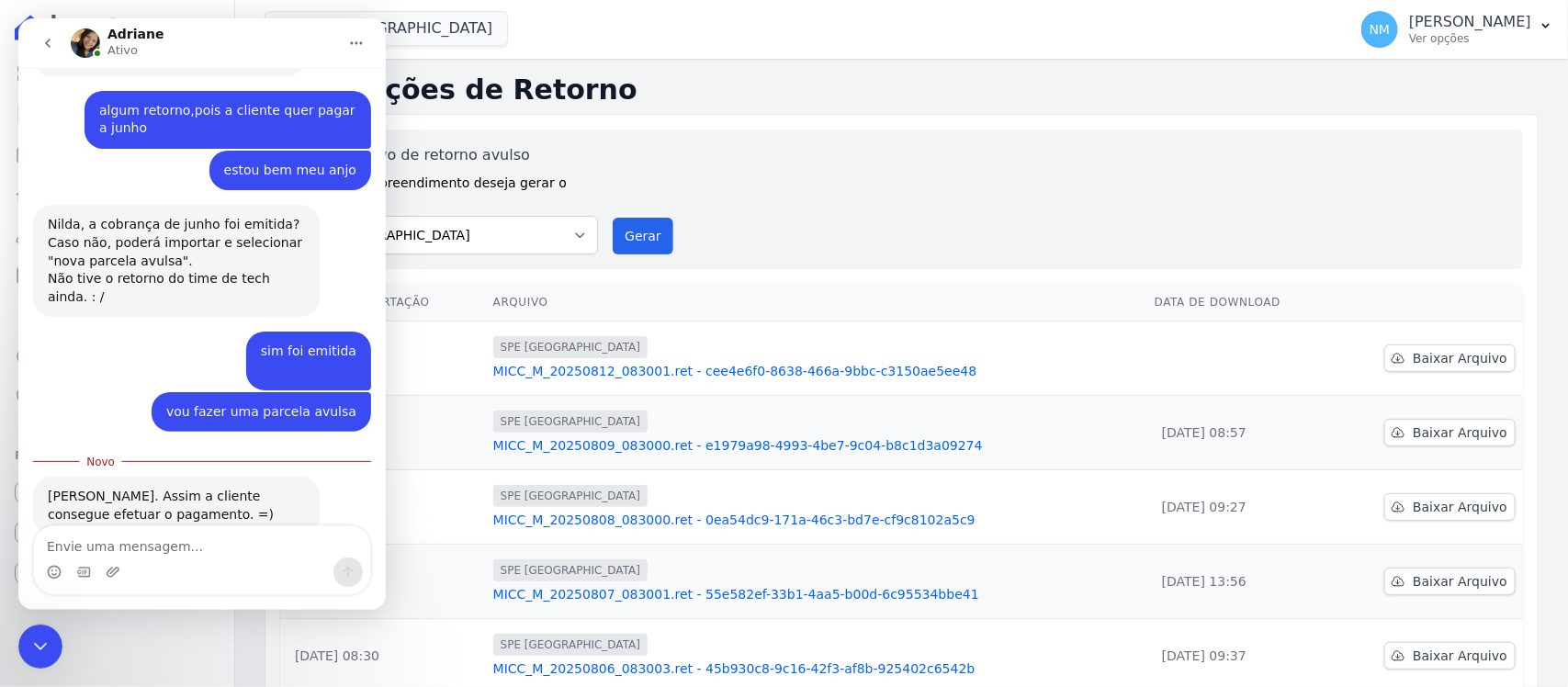
scroll to position [7620, 0]
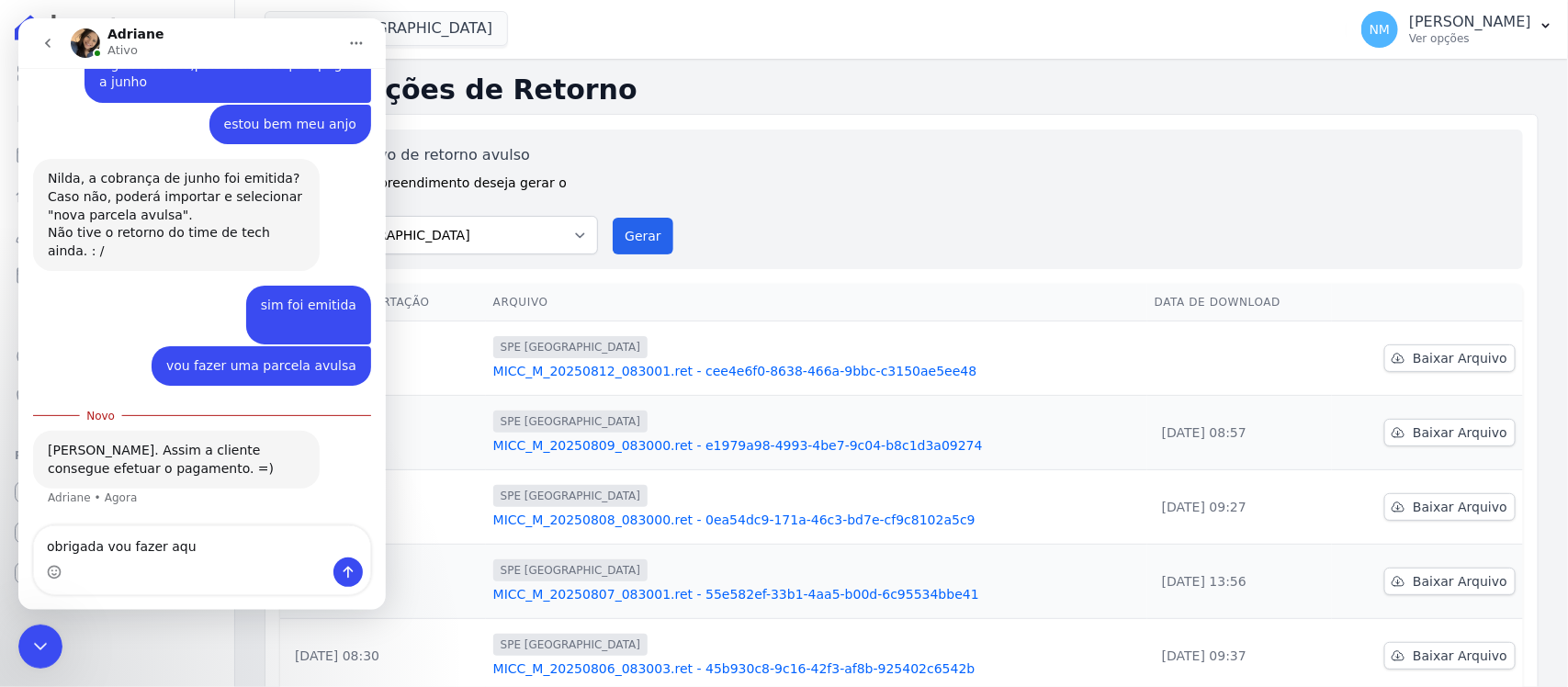
type textarea "obrigada vou fazer aqui"
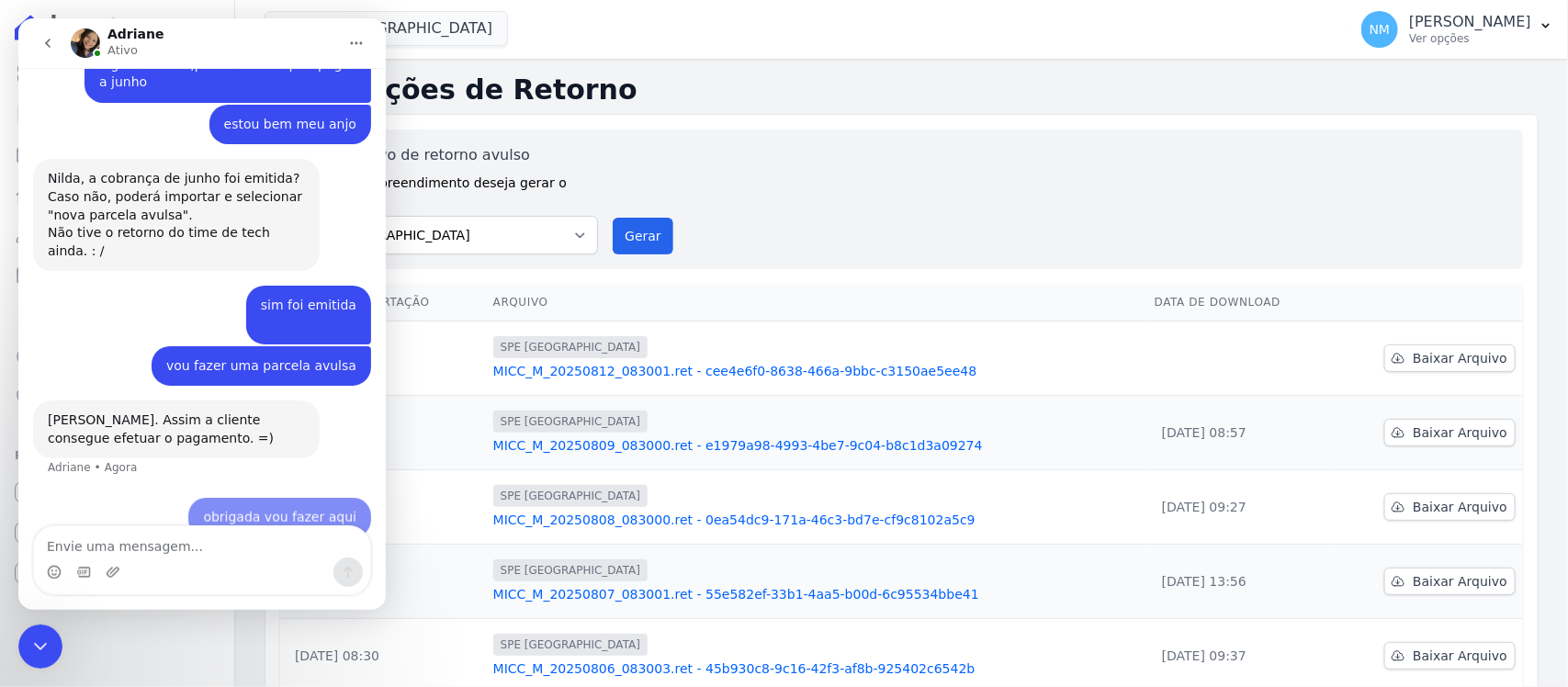
scroll to position [7644, 0]
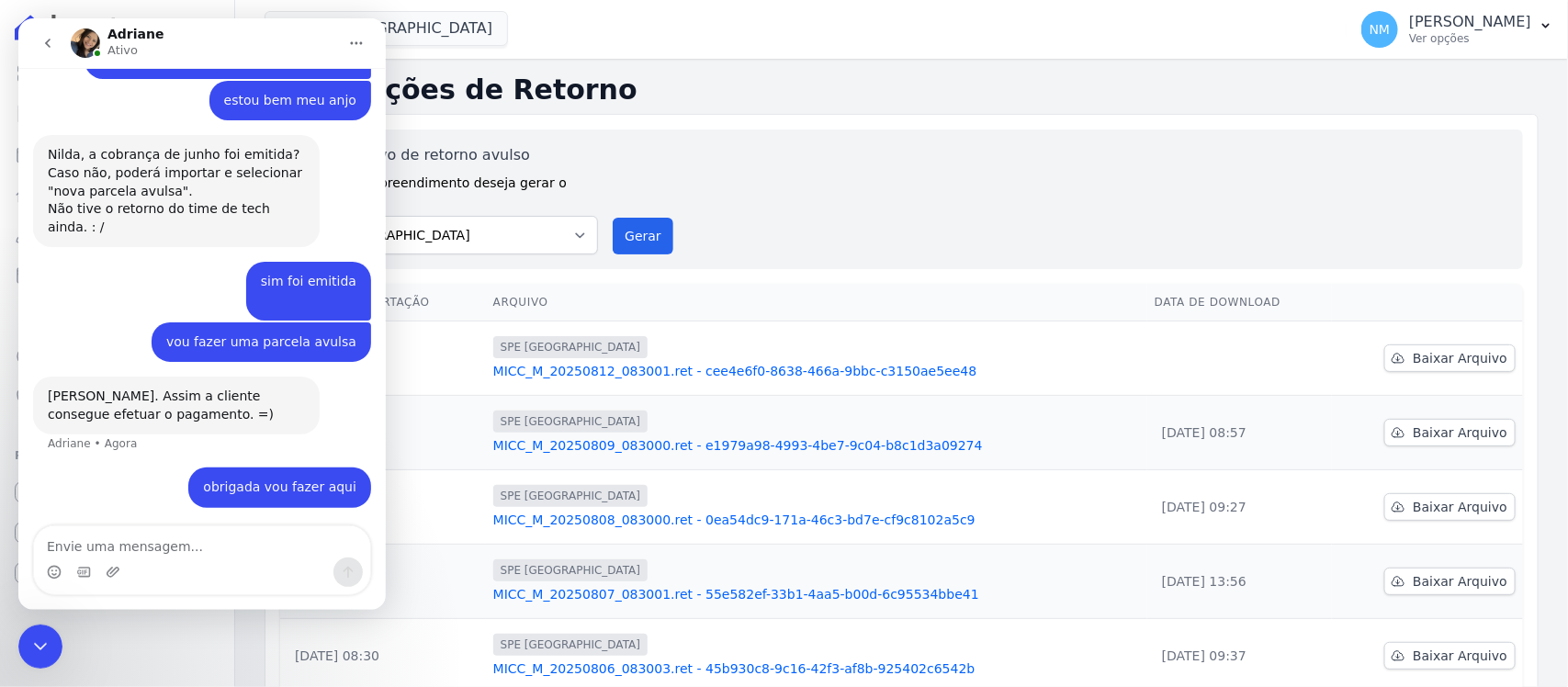
click at [35, 646] on icon "Encerramento do Messenger da Intercom" at bounding box center [41, 645] width 22 height 22
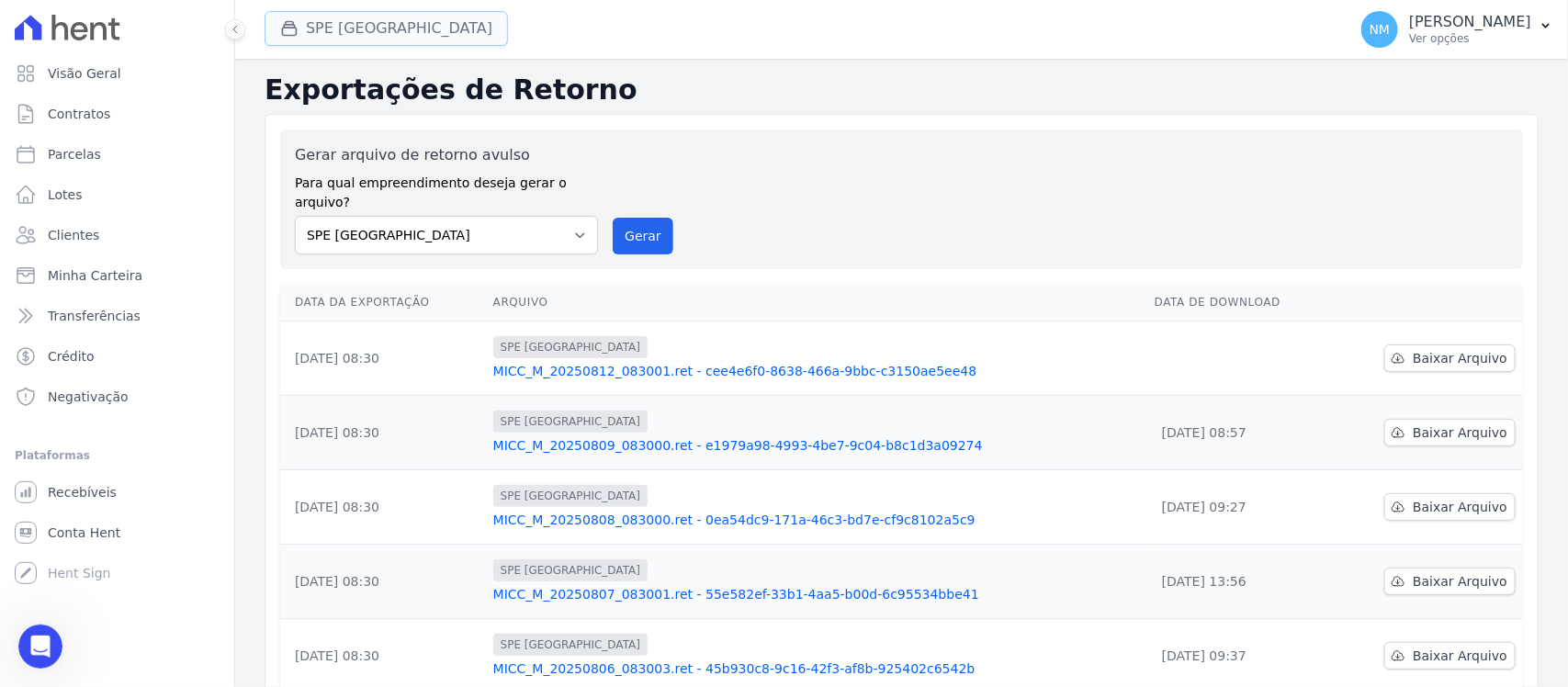
click at [361, 40] on button "SPE [GEOGRAPHIC_DATA]" at bounding box center [386, 28] width 244 height 35
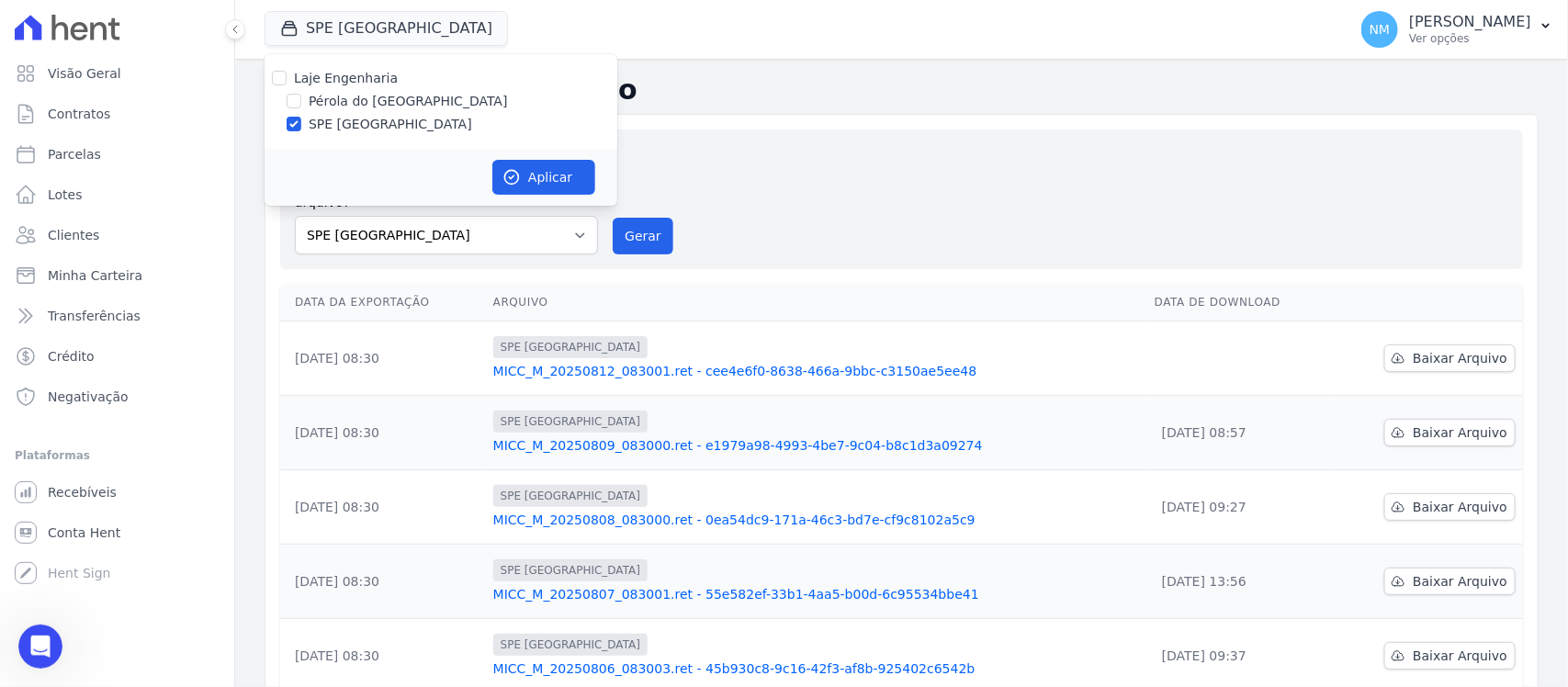
click at [354, 99] on label "Pérola do [GEOGRAPHIC_DATA]" at bounding box center [408, 101] width 199 height 19
click at [301, 99] on input "Pérola do [GEOGRAPHIC_DATA]" at bounding box center [293, 101] width 15 height 15
checkbox input "true"
click at [343, 122] on label "SPE [GEOGRAPHIC_DATA]" at bounding box center [390, 124] width 163 height 19
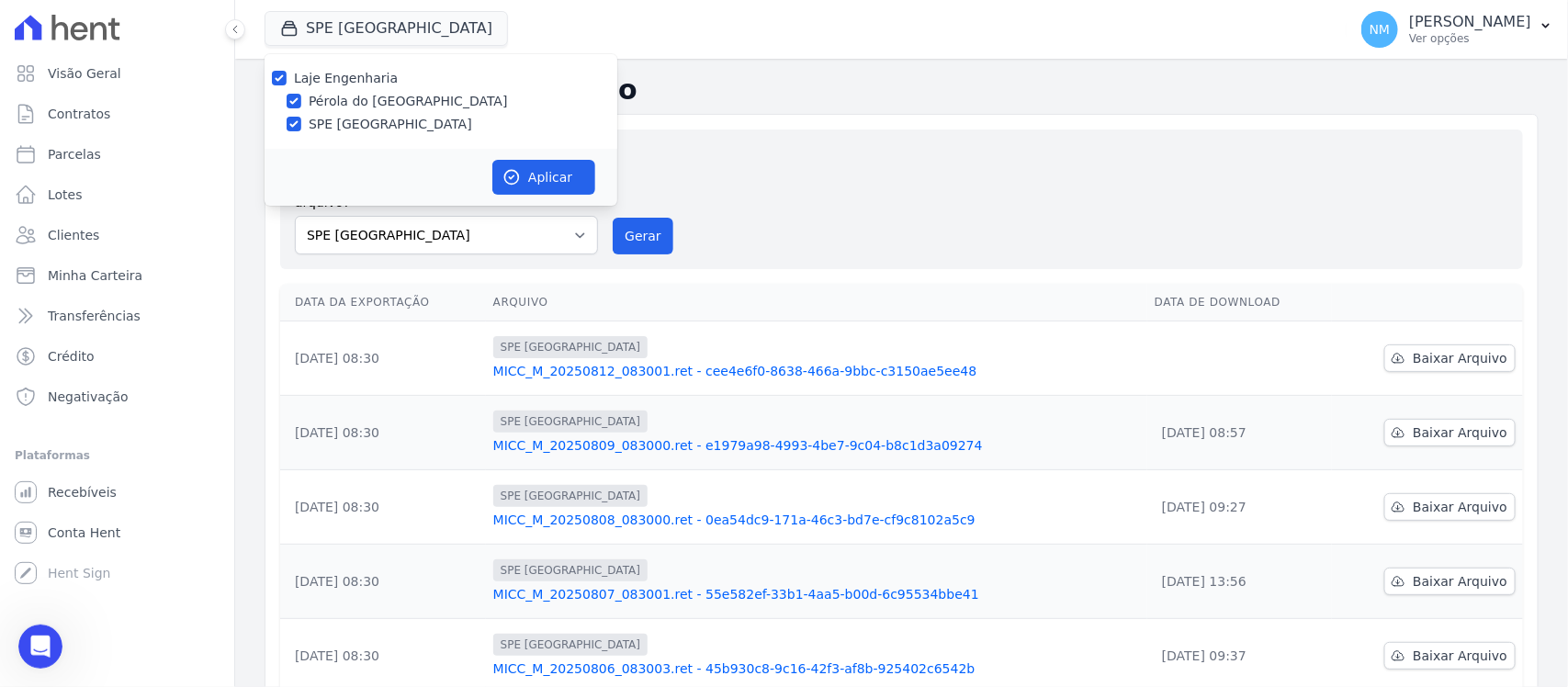
click at [301, 122] on input "SPE [GEOGRAPHIC_DATA]" at bounding box center [293, 124] width 15 height 15
checkbox input "false"
click at [544, 177] on button "Aplicar" at bounding box center [544, 176] width 103 height 35
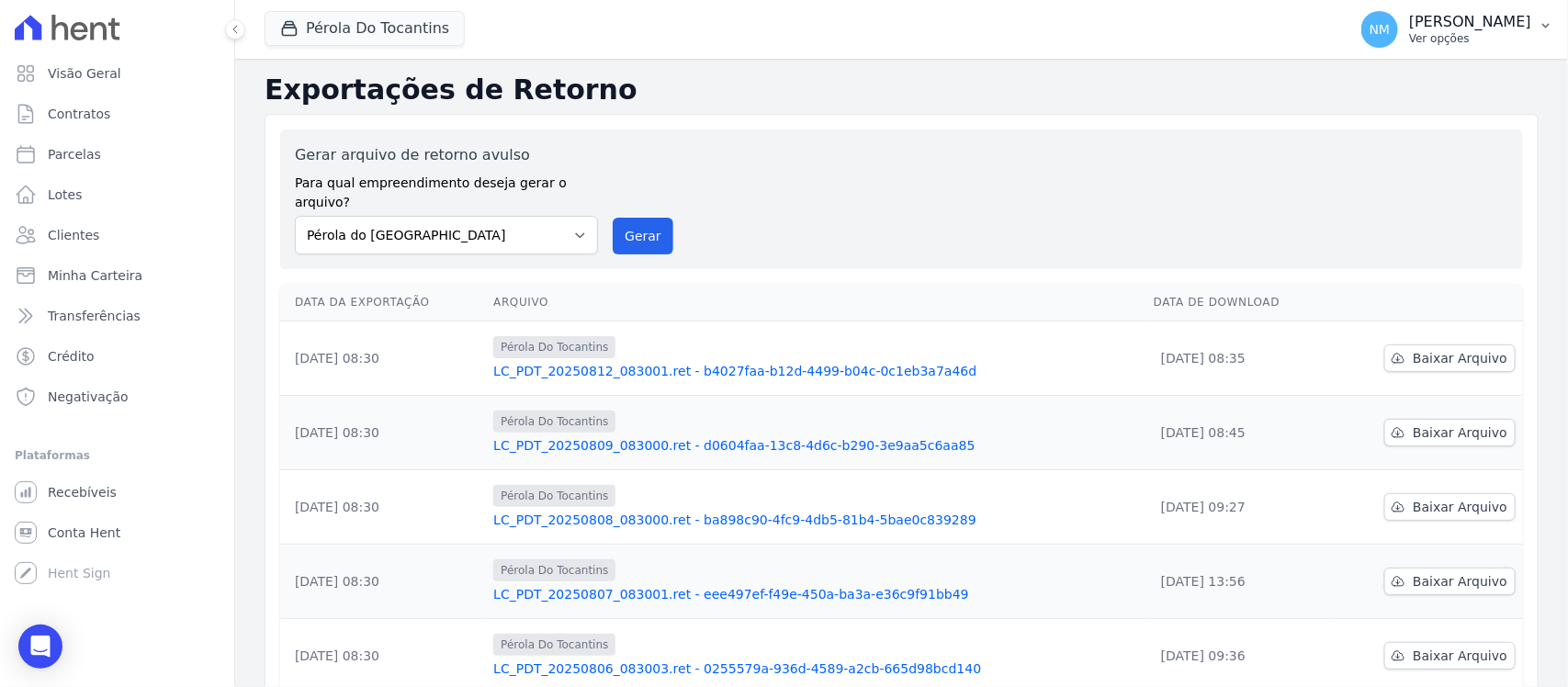
click at [1549, 31] on icon "button" at bounding box center [1545, 26] width 15 height 15
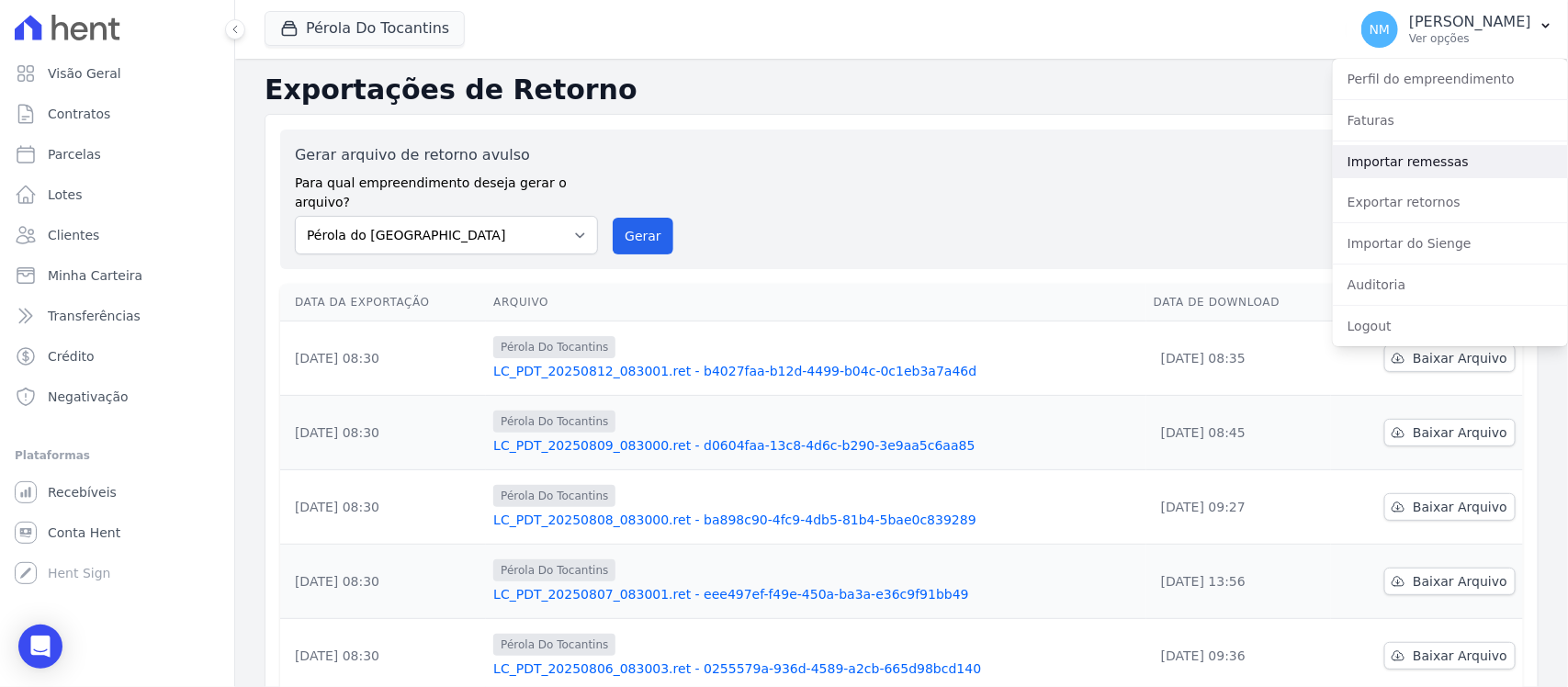
click at [1415, 162] on link "Importar remessas" at bounding box center [1450, 161] width 235 height 33
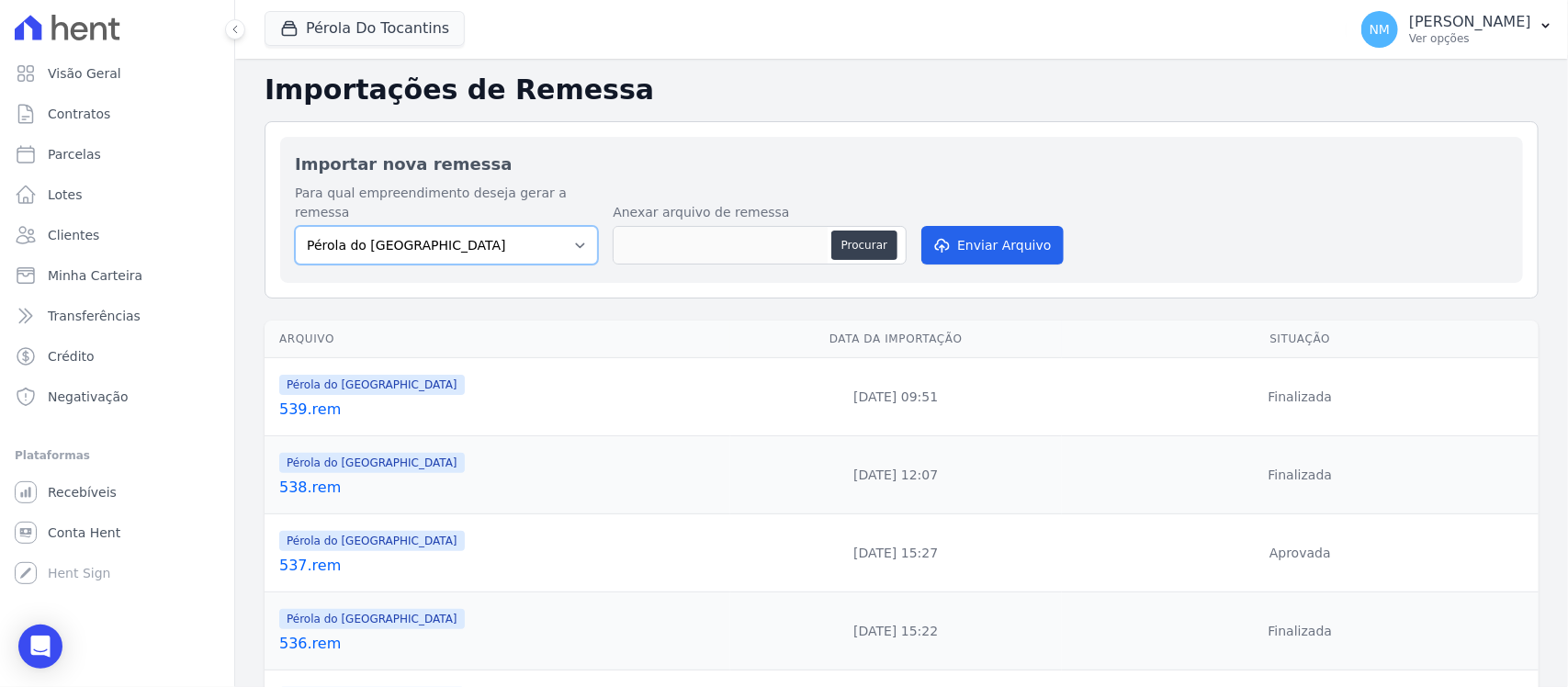
click at [583, 236] on select "Pérola do Tocantins SPE Montenegro" at bounding box center [447, 245] width 303 height 39
click at [836, 231] on button "Procurar" at bounding box center [864, 245] width 66 height 30
type input "540.rem"
drag, startPoint x: 985, startPoint y: 228, endPoint x: 943, endPoint y: 340, distance: 119.6
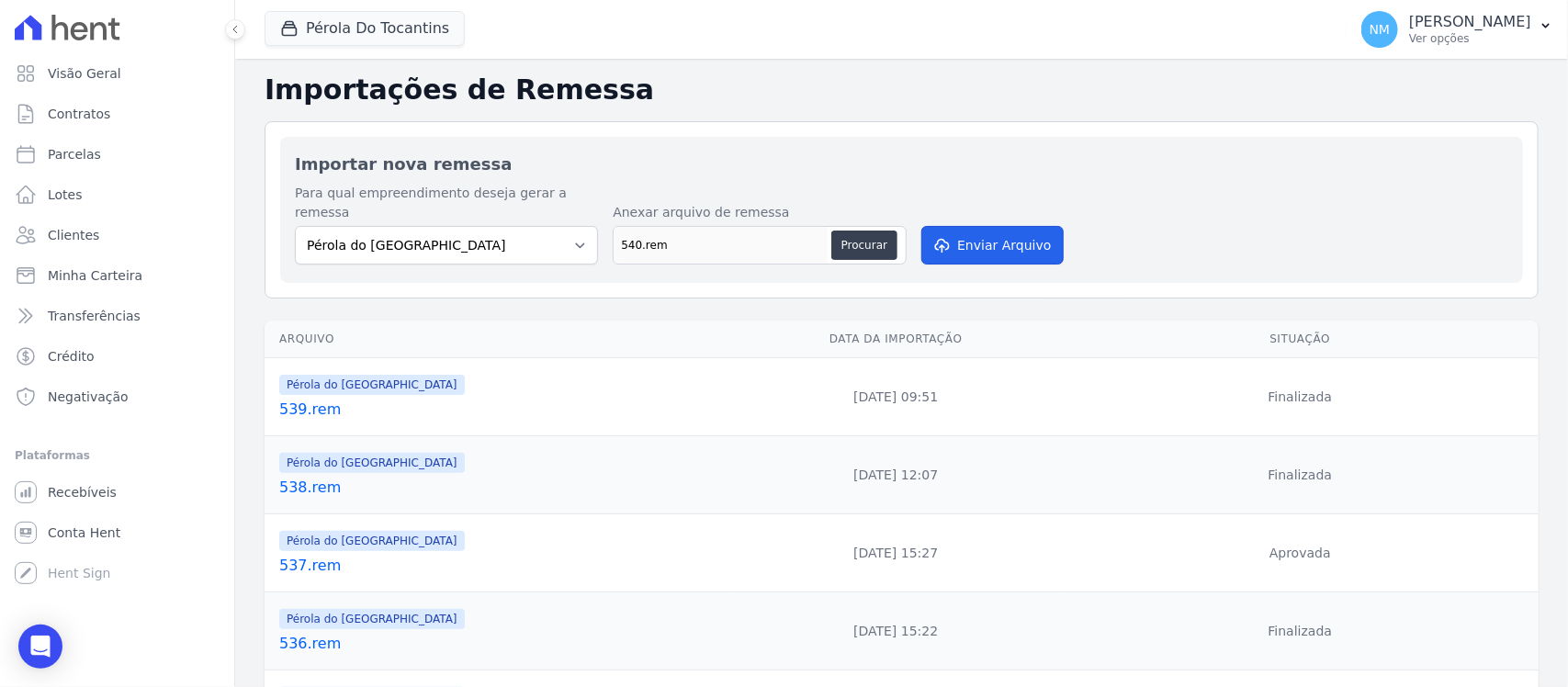
click at [985, 231] on button "Enviar Arquivo" at bounding box center [992, 245] width 142 height 39
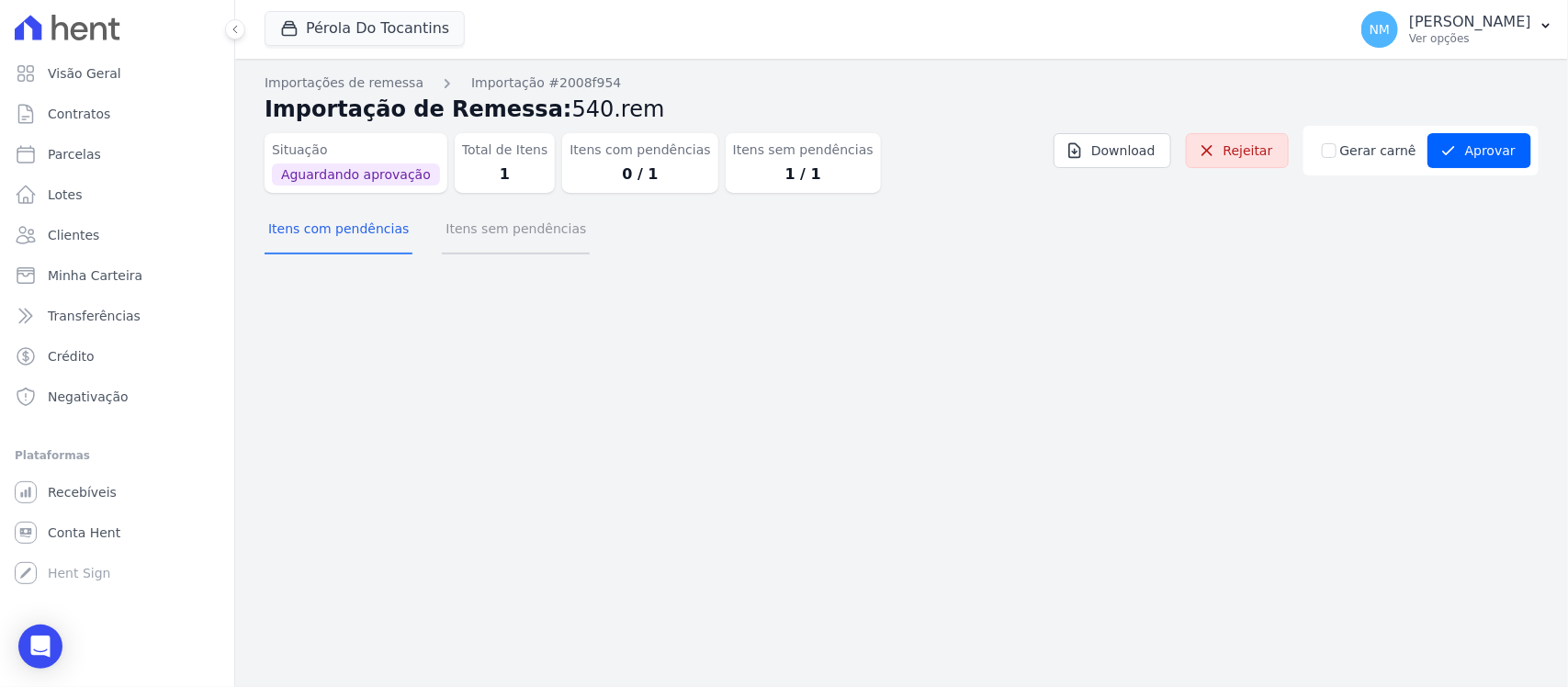
click at [526, 232] on button "Itens sem pendências" at bounding box center [515, 231] width 148 height 48
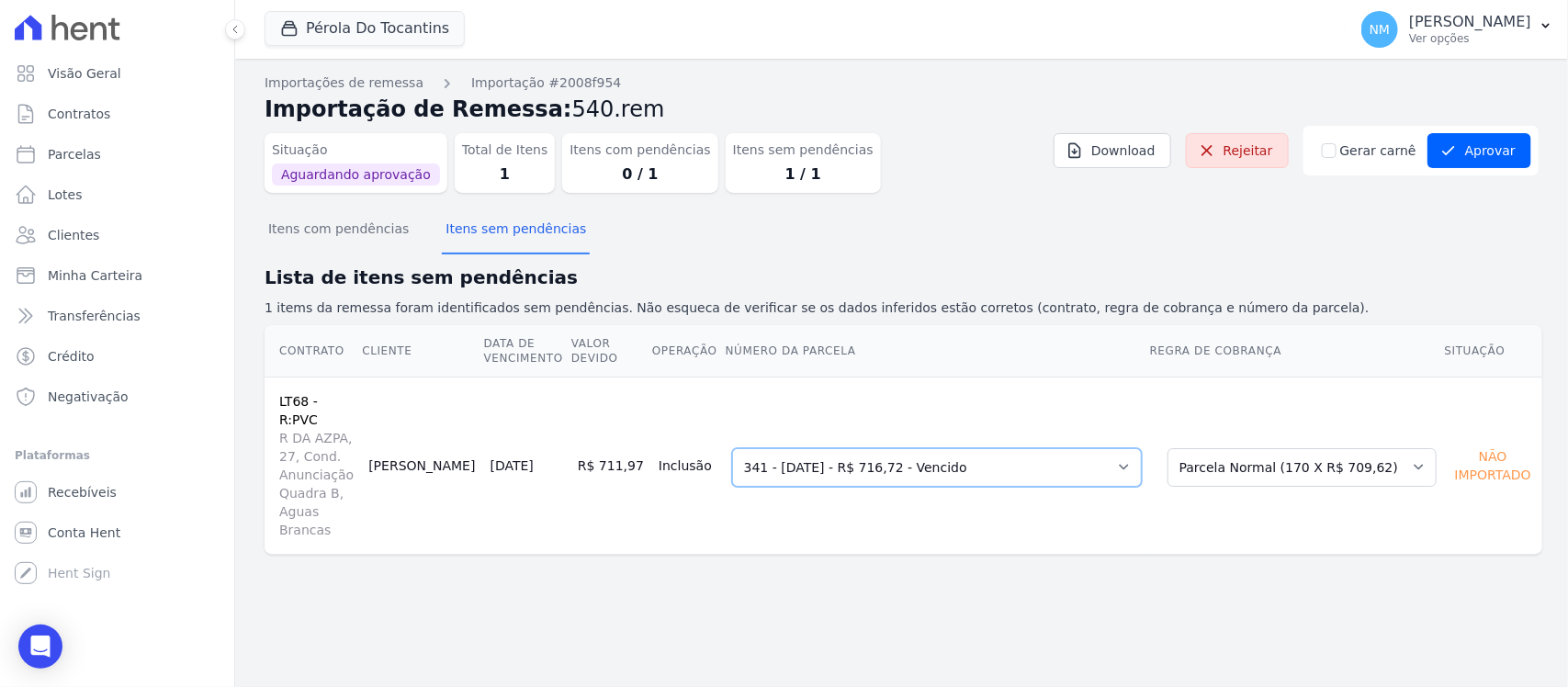
click at [1142, 448] on select "Selecione uma 184 - 30/06/2025 - R$ 679,82 - Vencido (Cobrança Expirada) 341 - …" at bounding box center [937, 467] width 410 height 39
click at [1348, 530] on div "Importações de remessa Importação #2008f954 Importação de Remessa: 540.rem Situ…" at bounding box center [901, 372] width 1333 height 628
click at [1404, 448] on select "Selecione uma Nova Parcela Avulsa Parcela Avulsa Existente Sinal (1 X R$ 3.000,…" at bounding box center [1303, 467] width 269 height 39
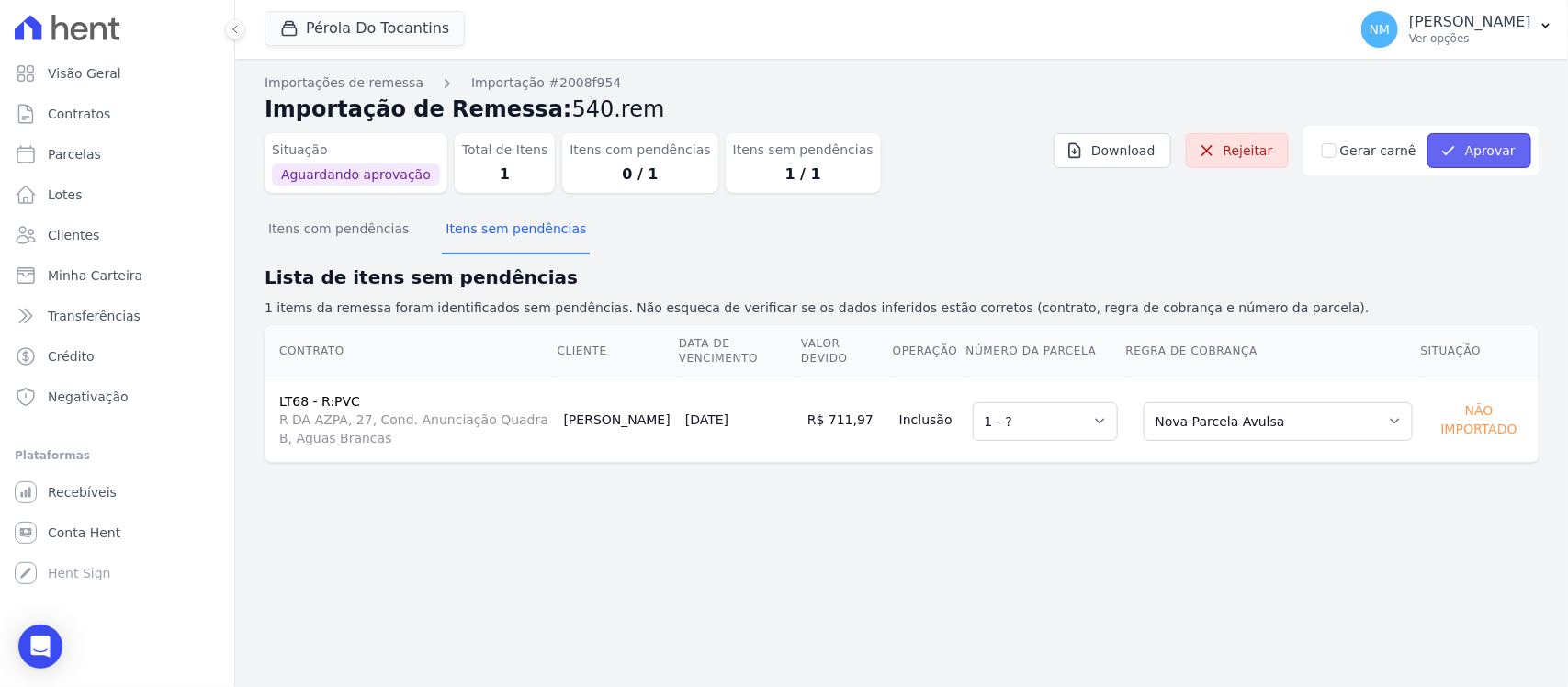
click at [1484, 145] on button "Aprovar" at bounding box center [1479, 149] width 104 height 35
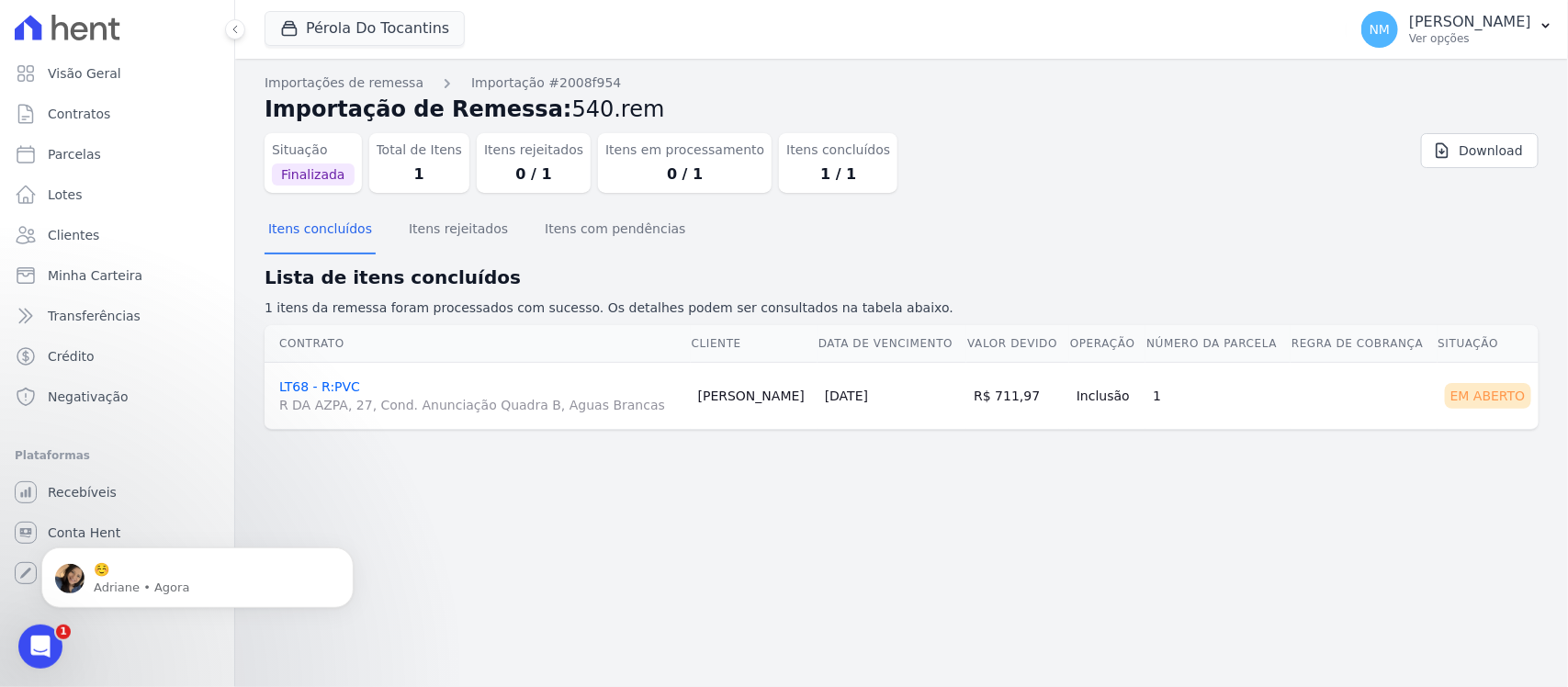
drag, startPoint x: 37, startPoint y: 632, endPoint x: 180, endPoint y: 1041, distance: 433.3
click at [37, 632] on icon "Abertura do Messenger da Intercom" at bounding box center [41, 645] width 31 height 31
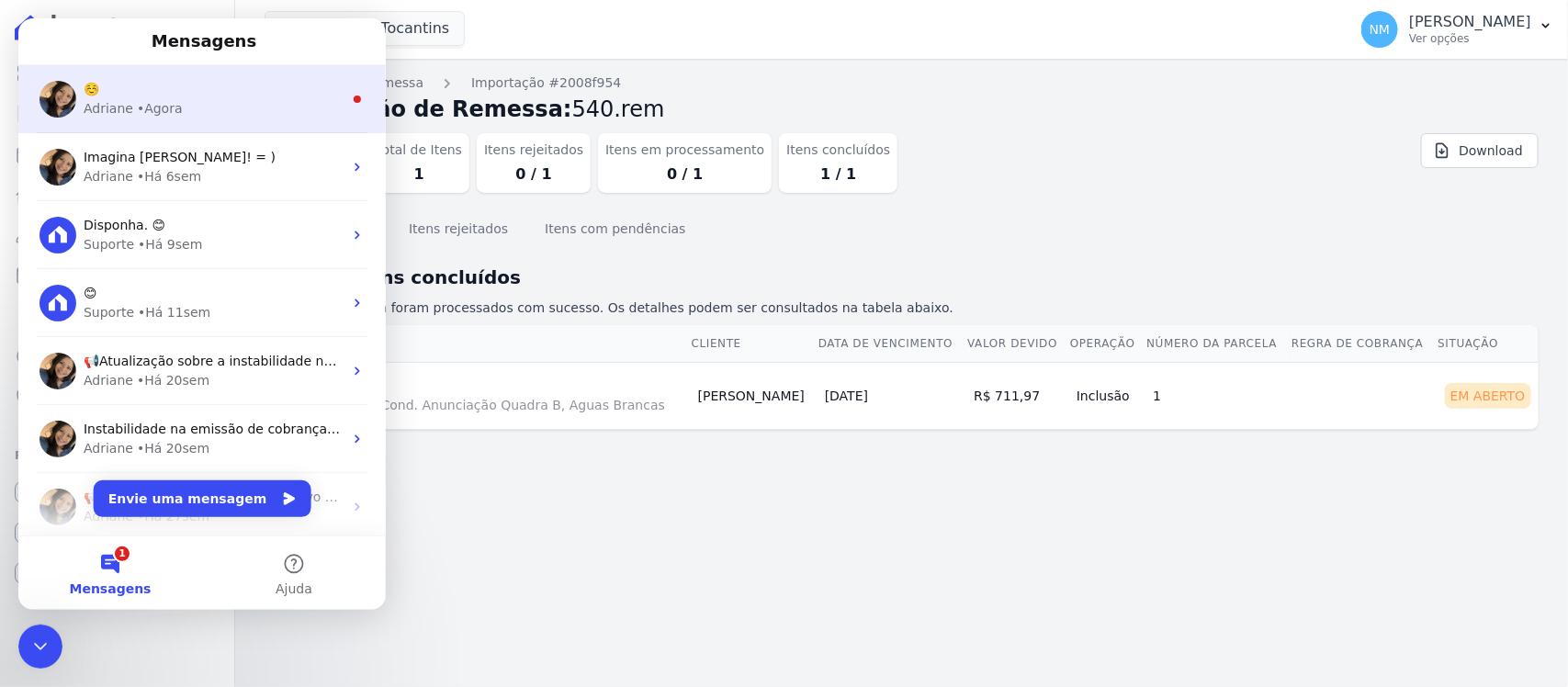
click at [216, 109] on div "Adriane • Agora" at bounding box center [213, 108] width 260 height 19
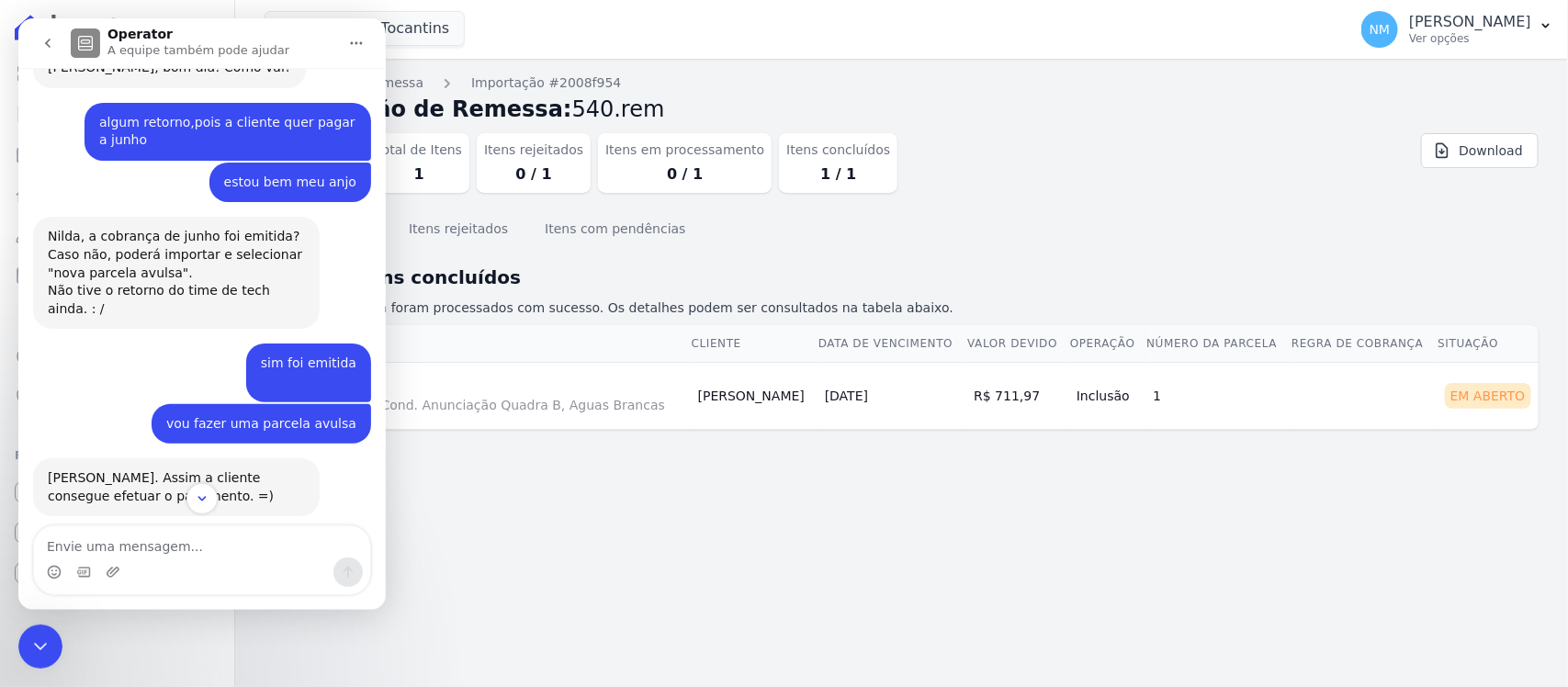
scroll to position [7779, 0]
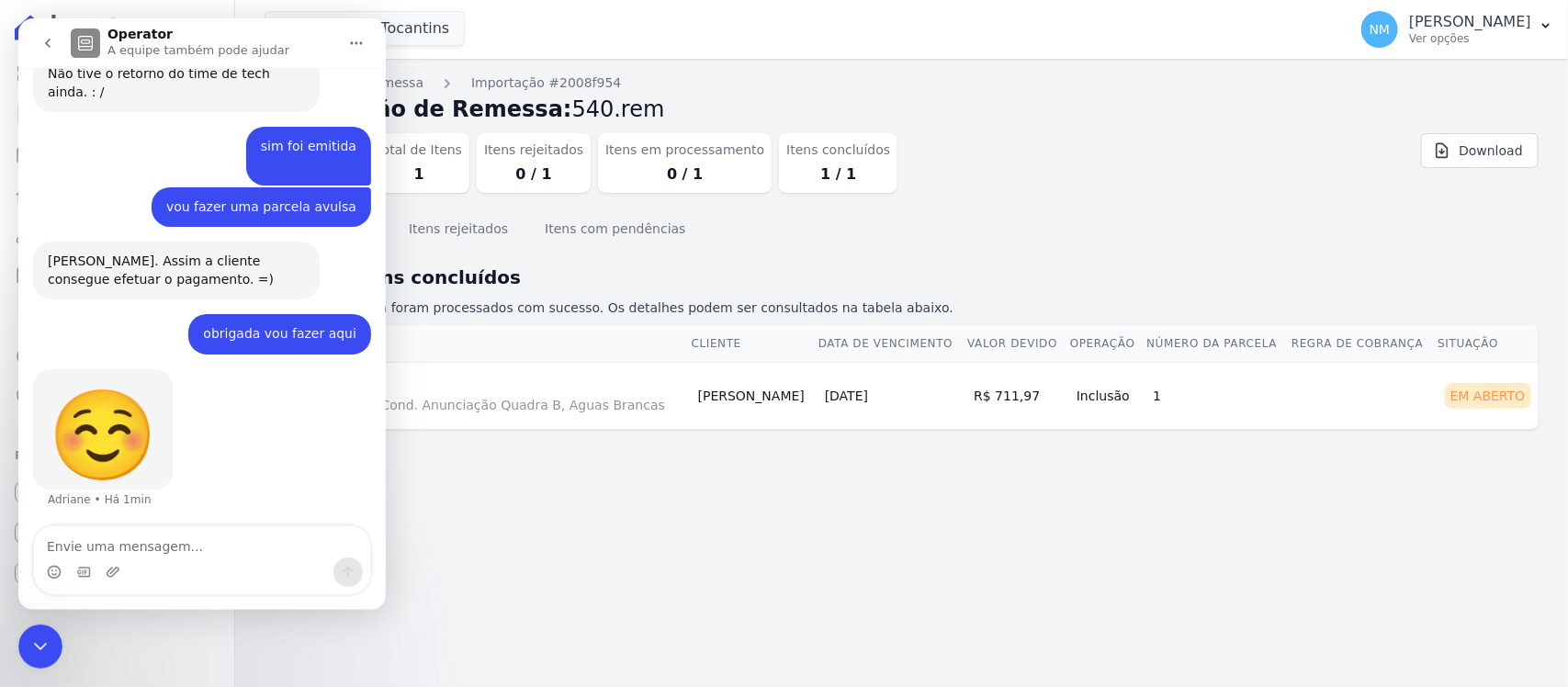
click at [46, 642] on icon "Encerramento do Messenger da Intercom" at bounding box center [40, 644] width 13 height 7
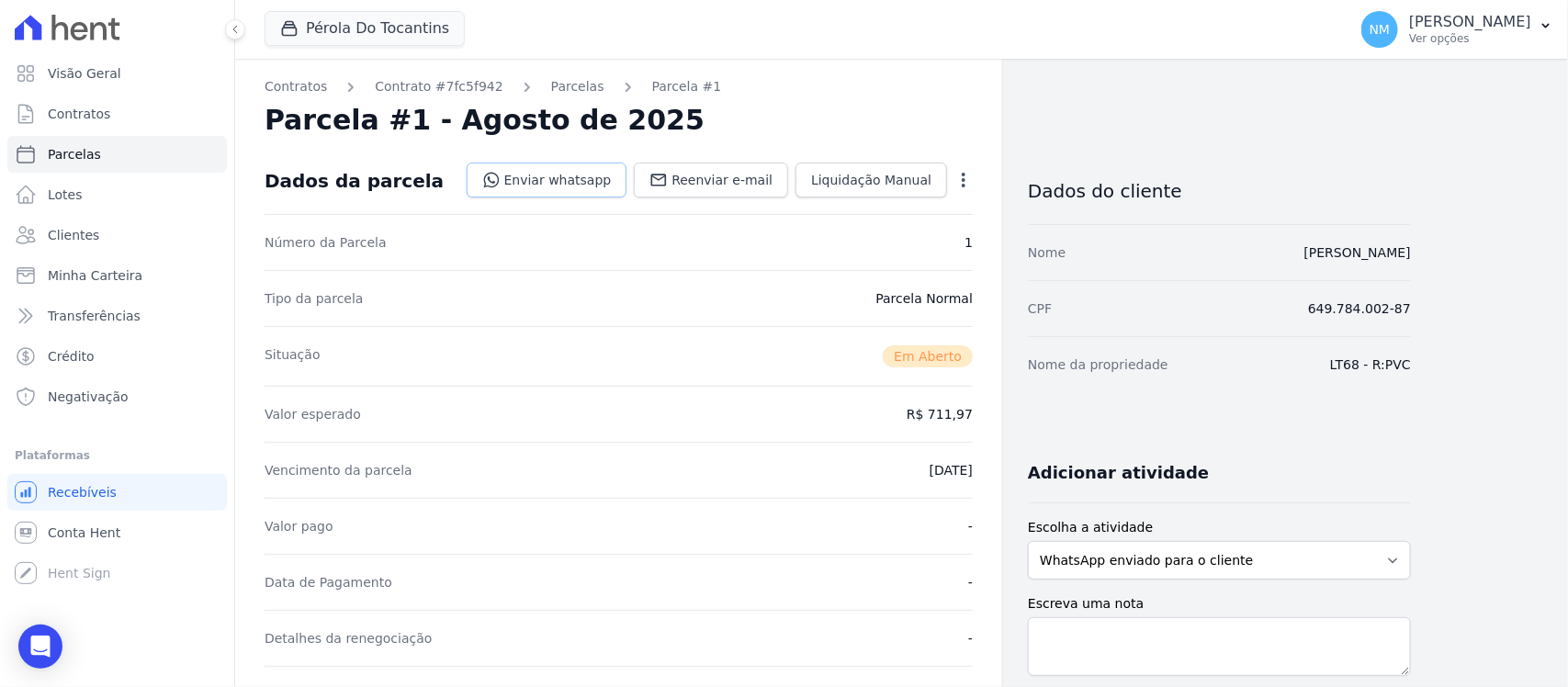
click at [565, 179] on link "Enviar whatsapp" at bounding box center [547, 179] width 160 height 35
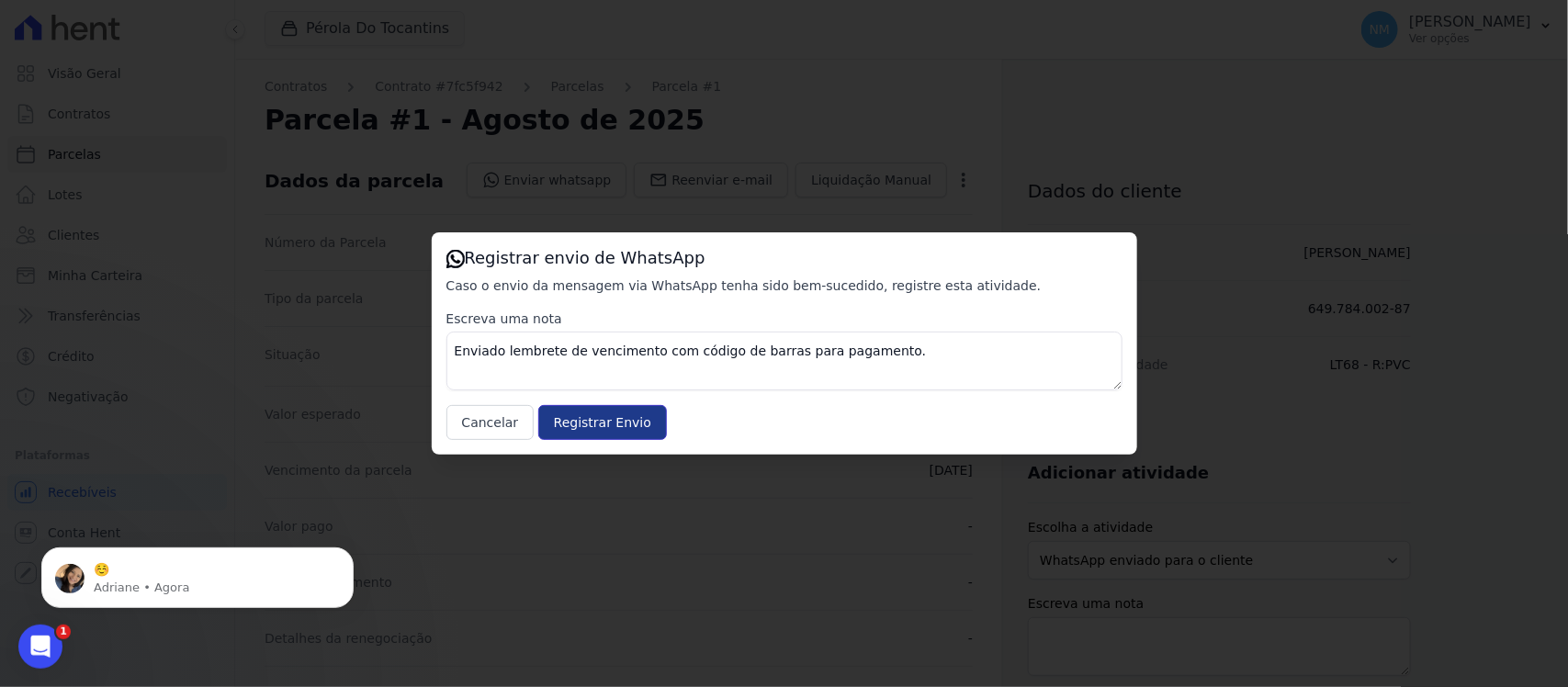
click at [609, 425] on input "Registrar Envio" at bounding box center [602, 422] width 129 height 35
